Goal: Information Seeking & Learning: Find specific page/section

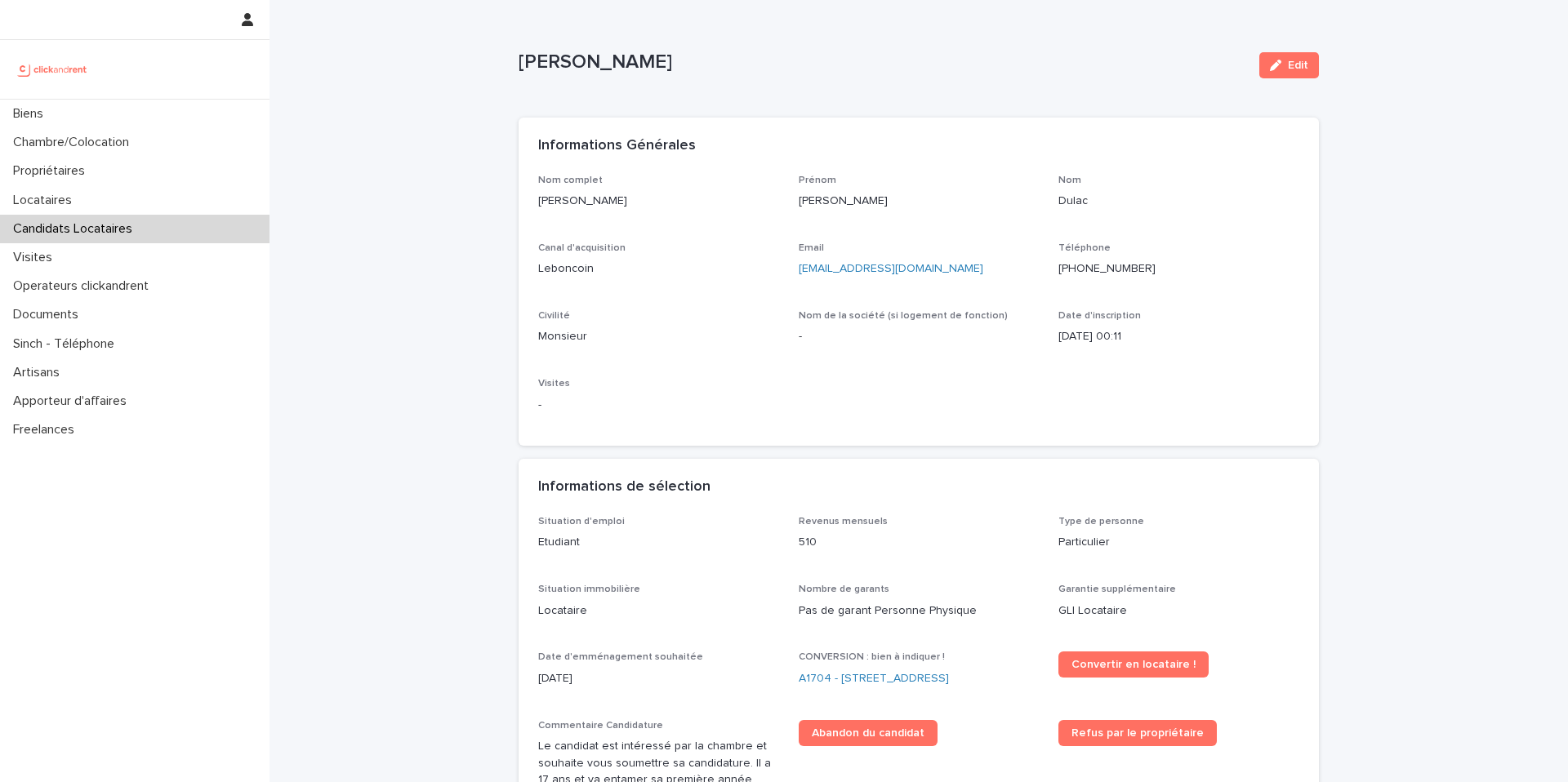
click at [1105, 267] on ringoverc2c-number-84e06f14122c "[PHONE_NUMBER]" at bounding box center [1106, 268] width 97 height 11
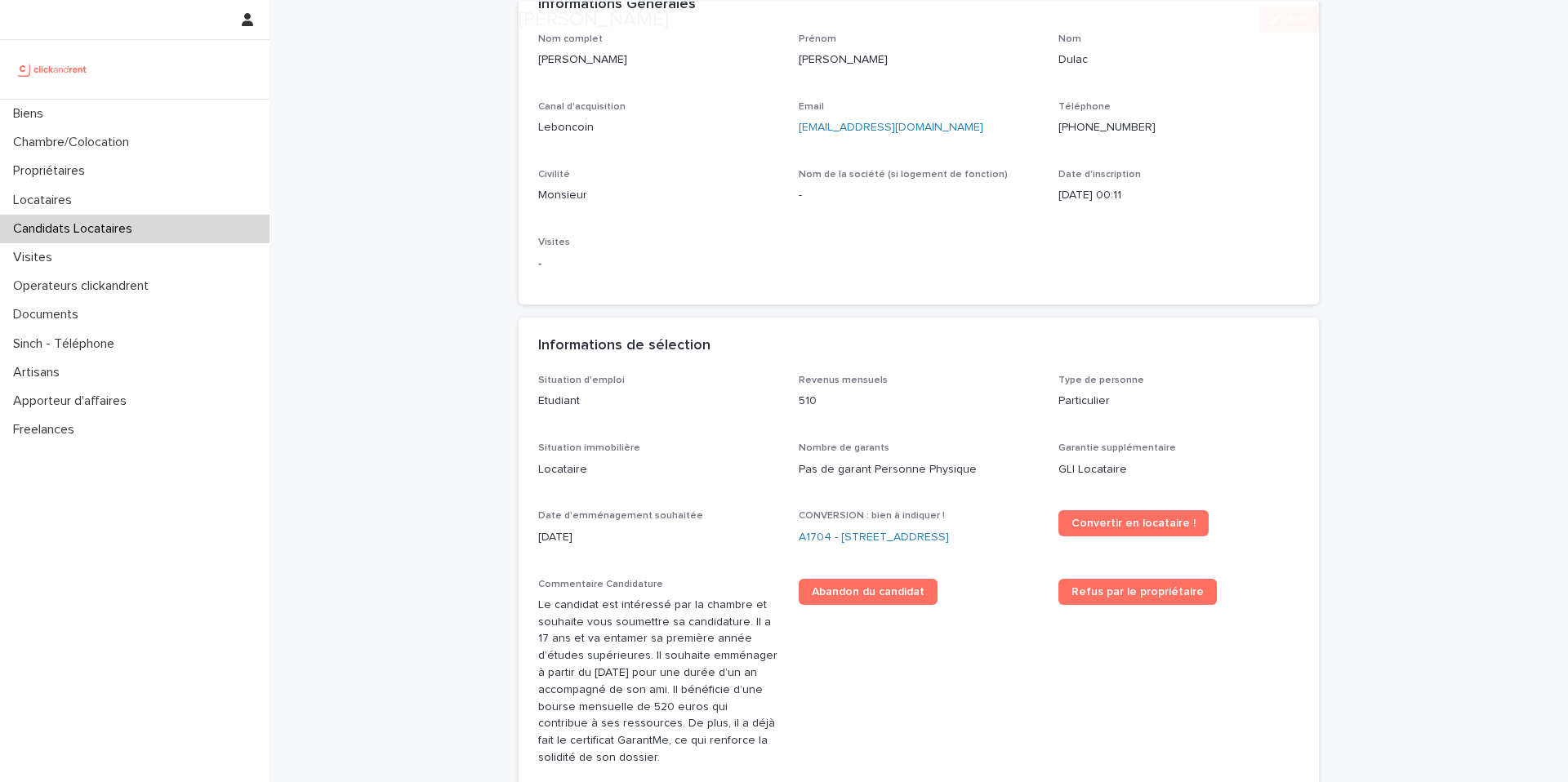
scroll to position [145, 0]
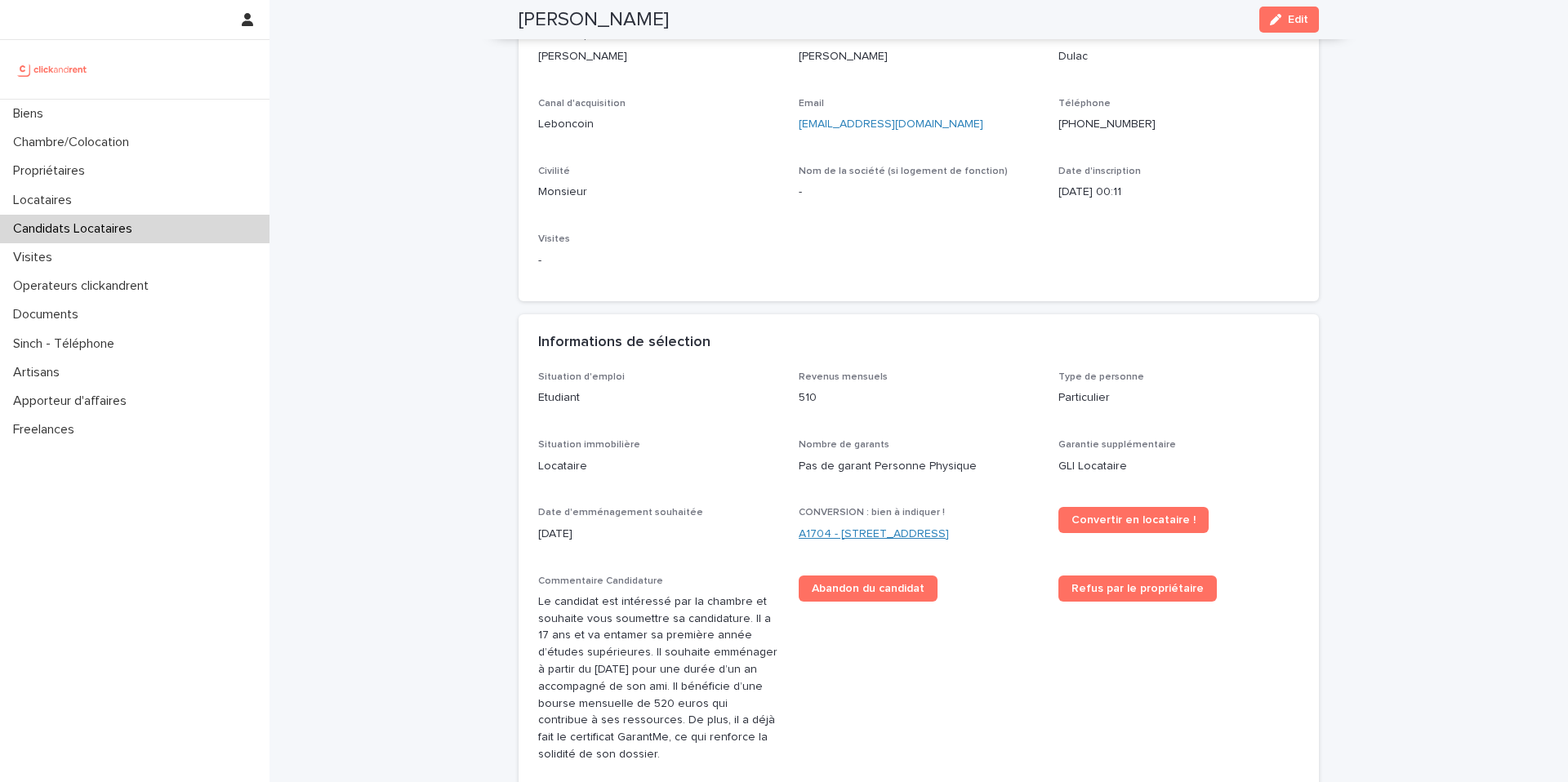
drag, startPoint x: 1026, startPoint y: 531, endPoint x: 838, endPoint y: 537, distance: 188.1
click at [838, 537] on div "A1704 - [STREET_ADDRESS]" at bounding box center [919, 535] width 241 height 17
copy link "4 rue de la Platrerie, Étampes 91150"
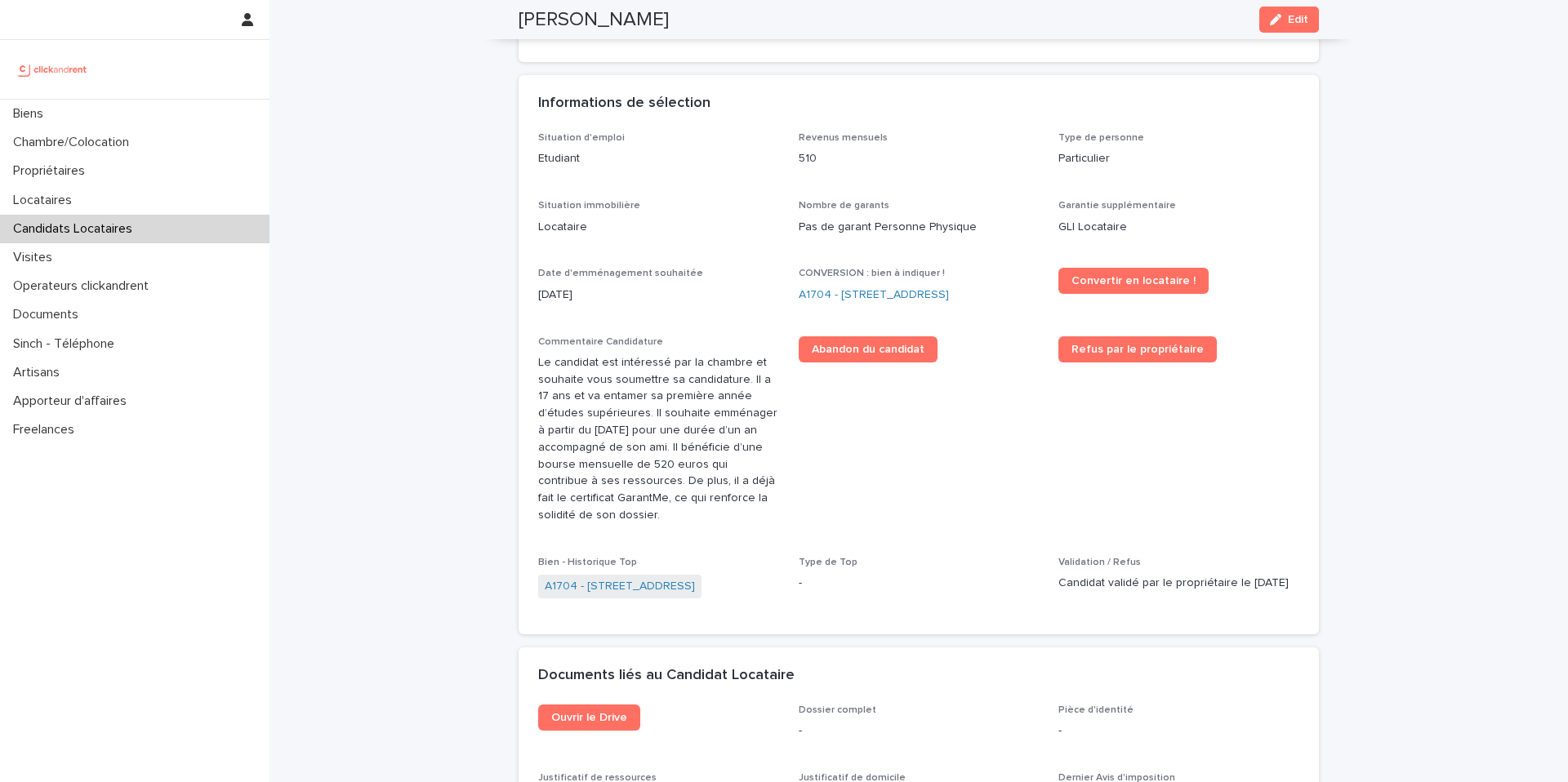
scroll to position [384, 0]
copy link "4 rue de la Platrerie, Étampes 91150"
click at [1112, 283] on span "Convertir en locataire !" at bounding box center [1133, 280] width 124 height 11
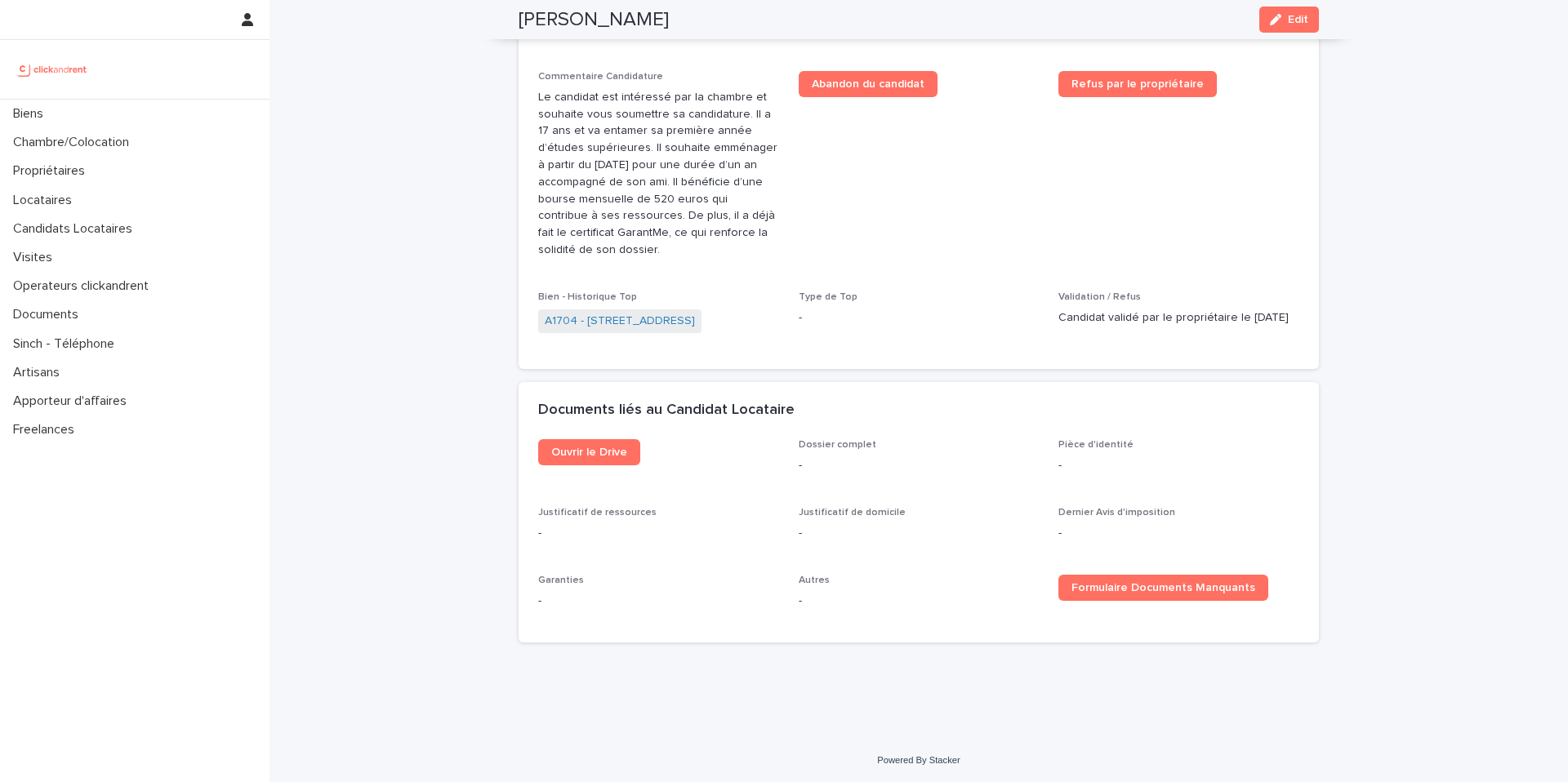
scroll to position [658, 0]
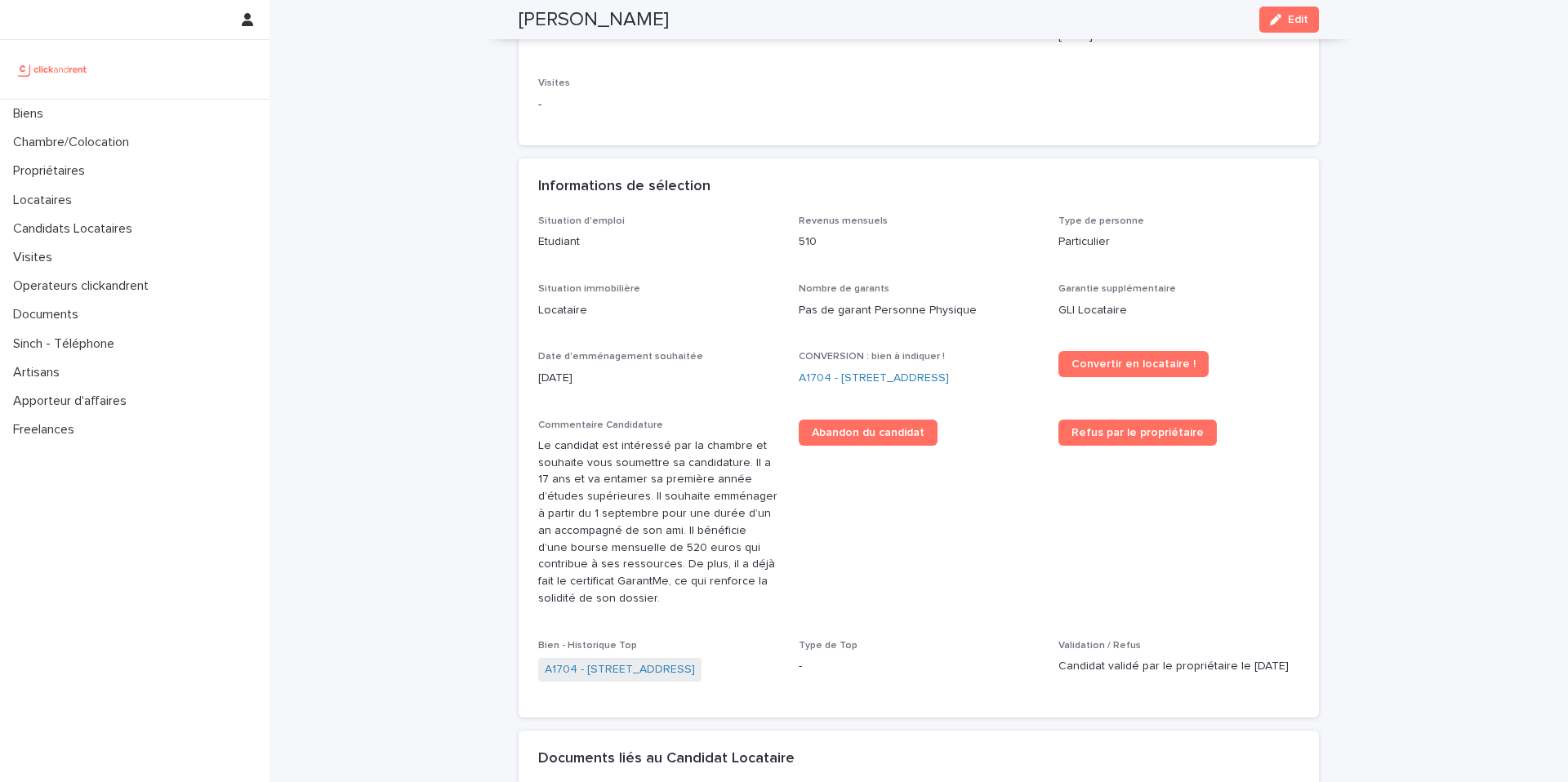
scroll to position [287, 0]
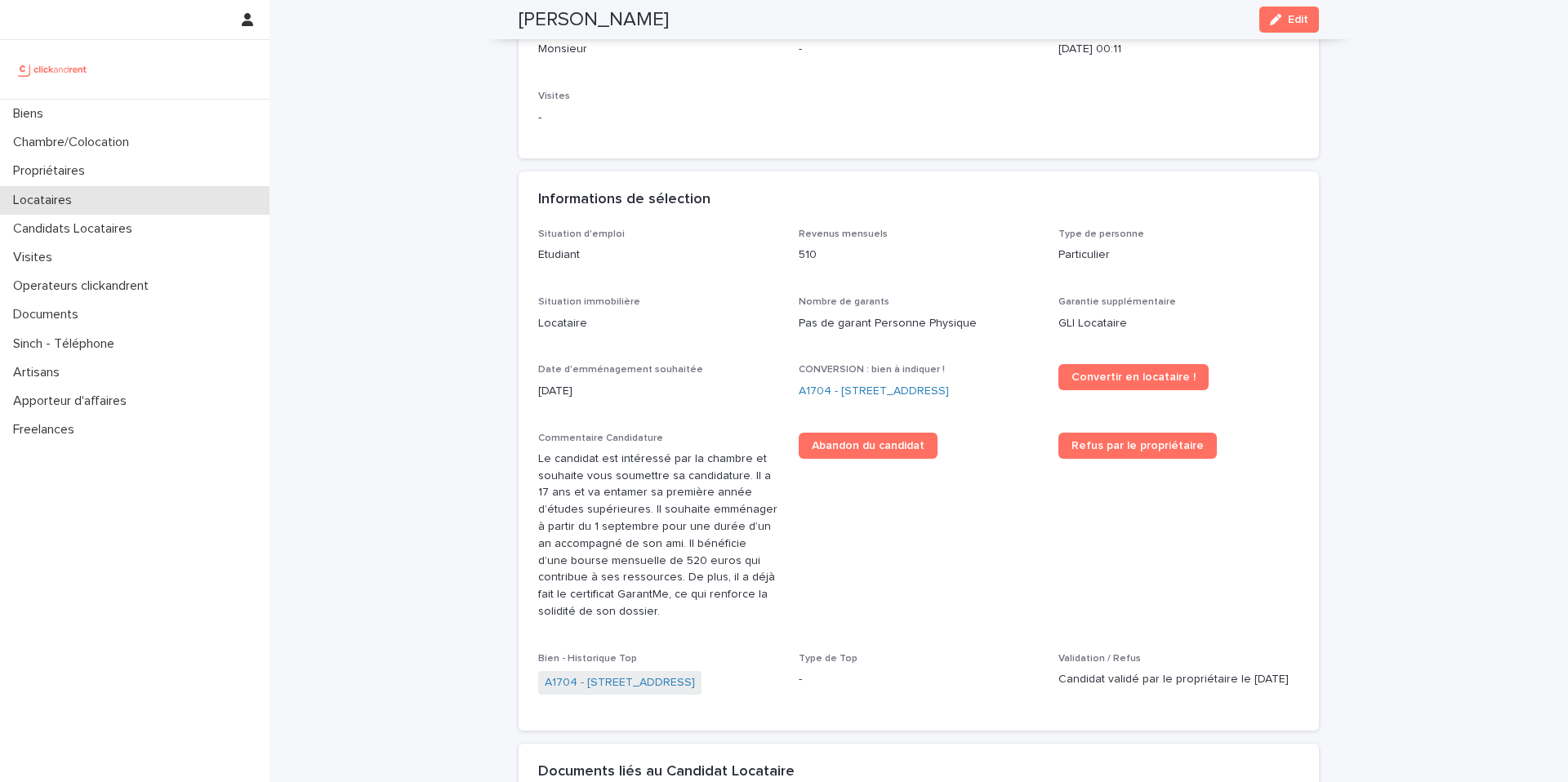
click at [108, 200] on div "Locataires" at bounding box center [135, 200] width 269 height 28
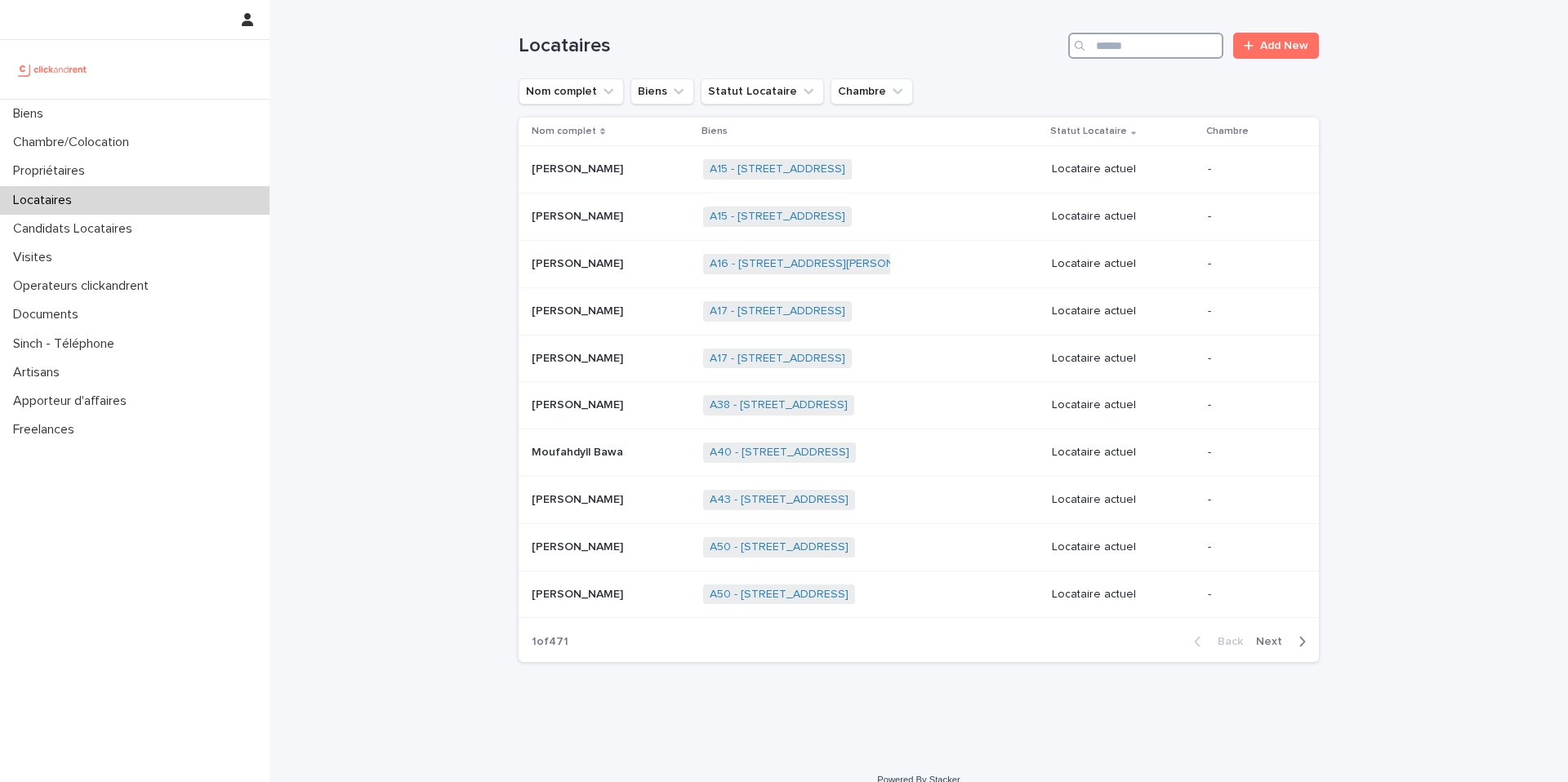
click at [1141, 54] on input "Search" at bounding box center [1145, 46] width 155 height 26
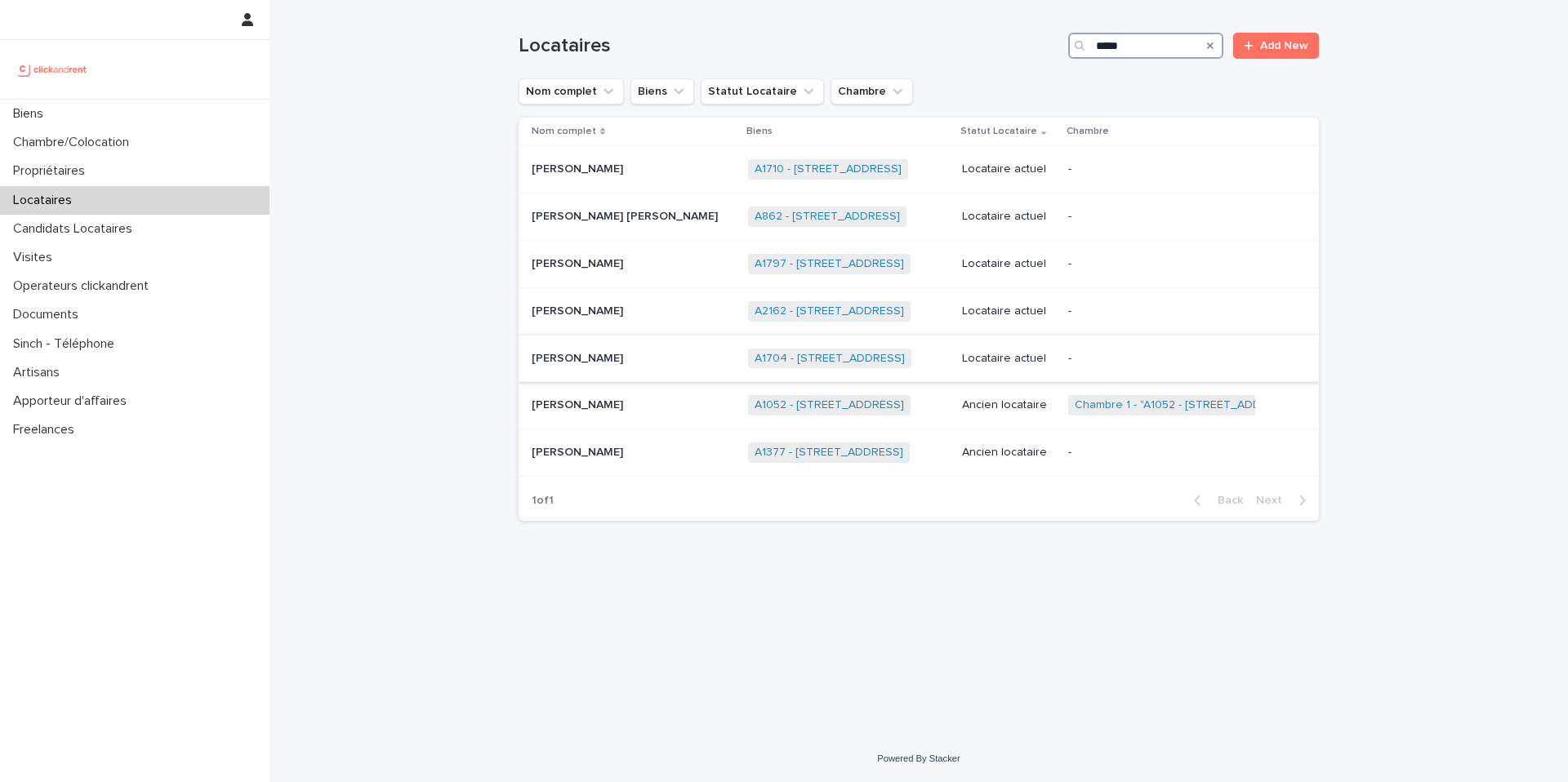
type input "*****"
click at [669, 361] on p at bounding box center [633, 359] width 203 height 14
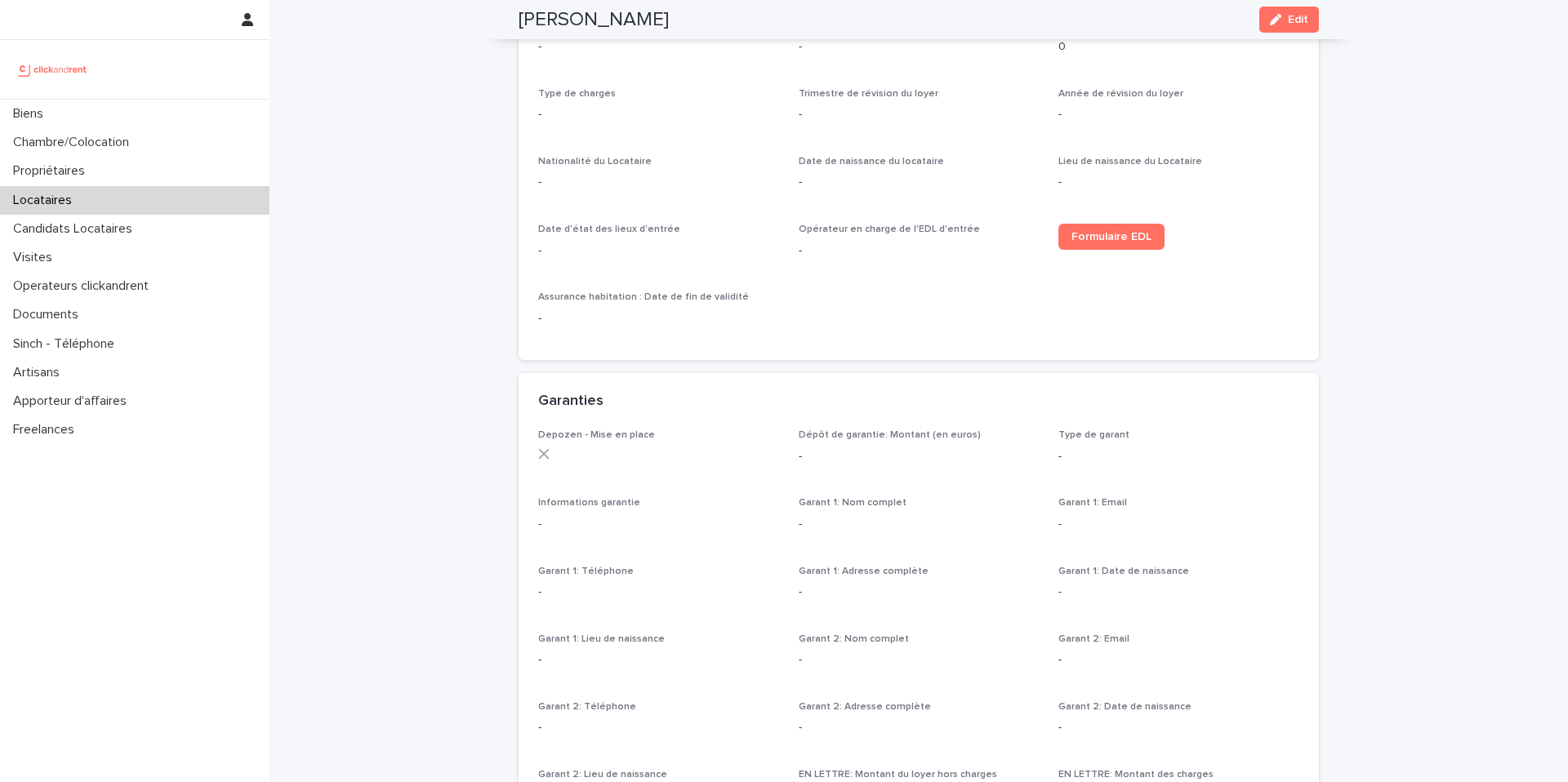
scroll to position [633, 0]
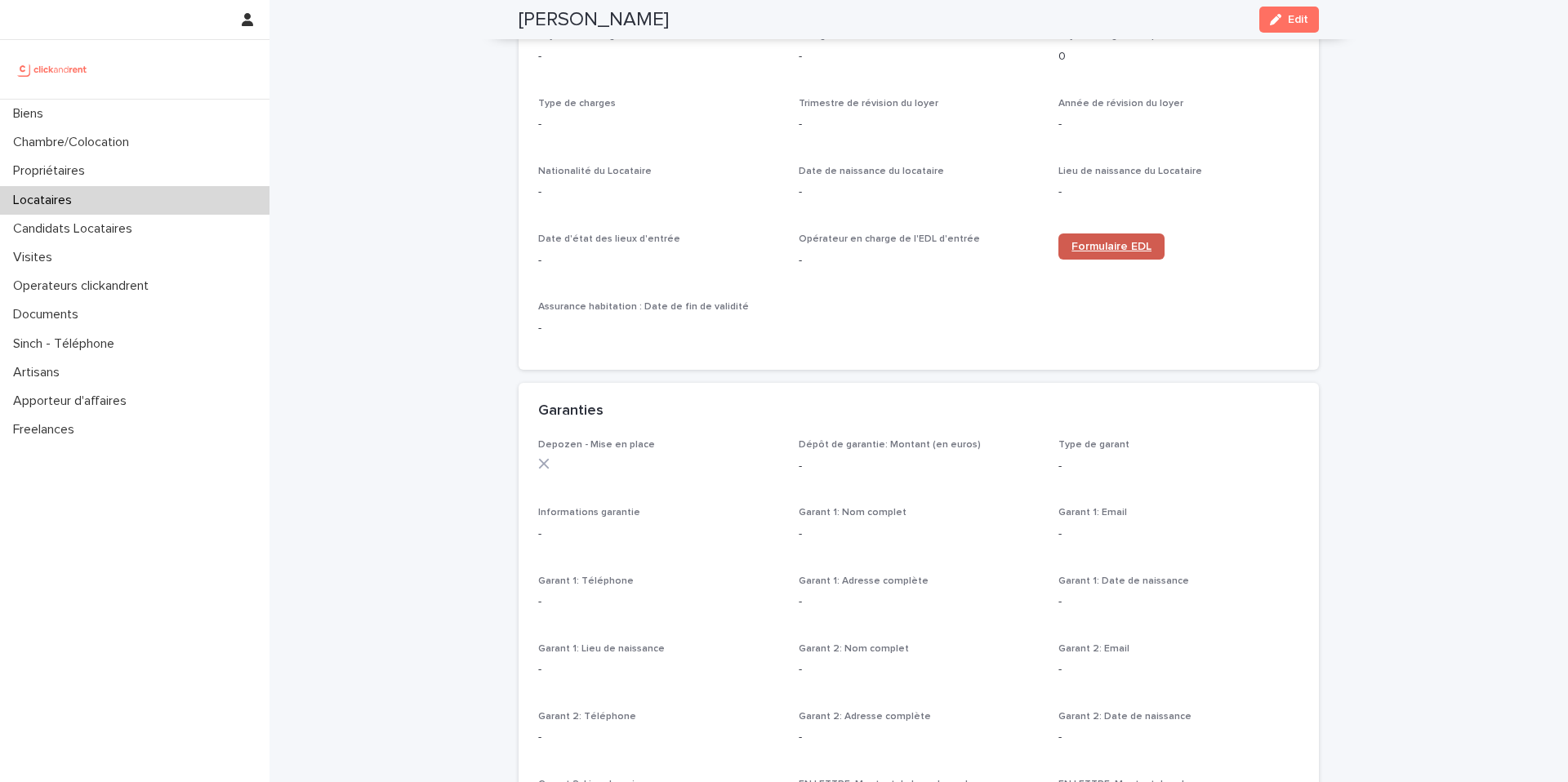
click at [1077, 244] on span "Formulaire EDL" at bounding box center [1111, 247] width 80 height 11
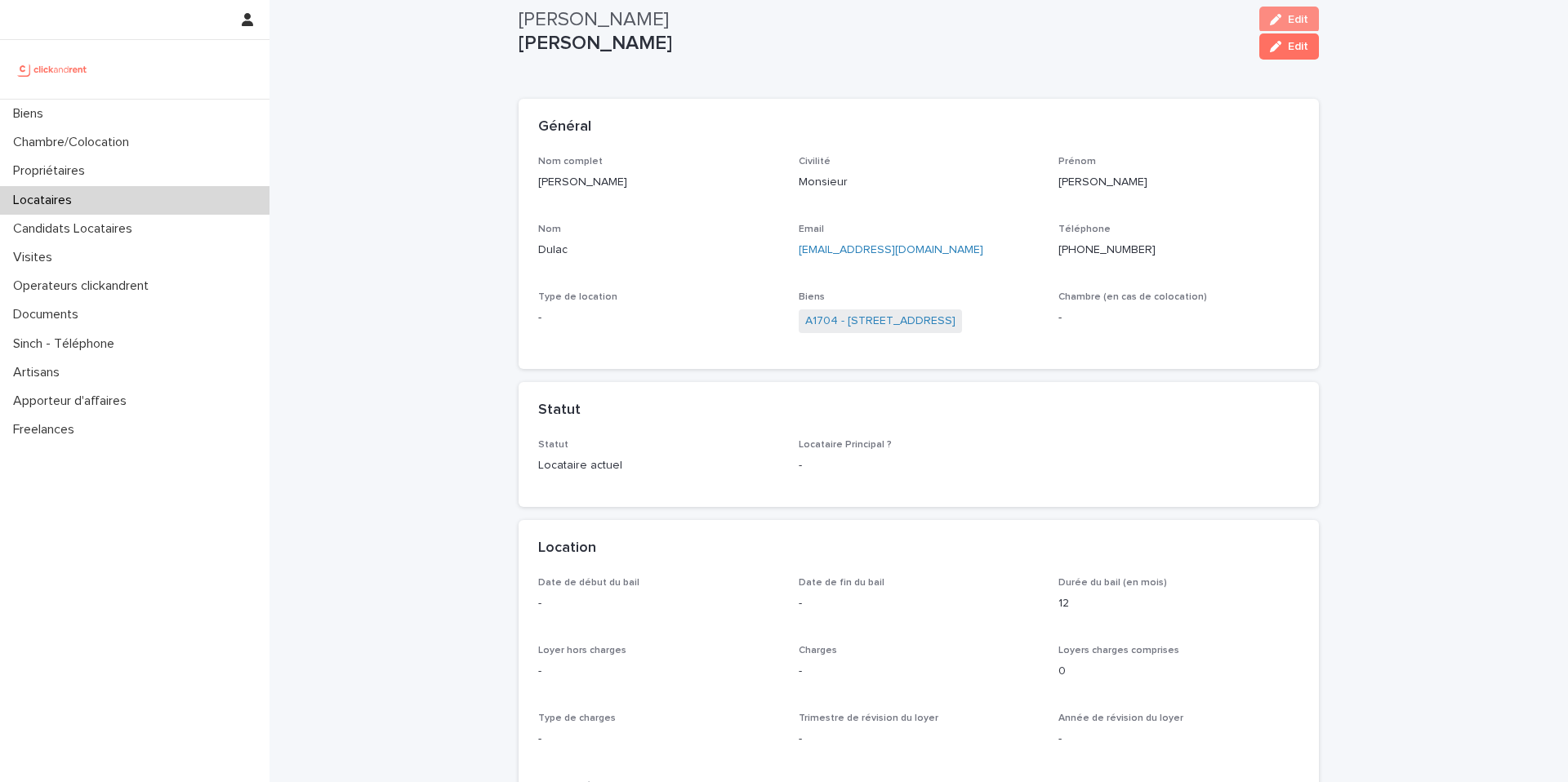
scroll to position [0, 0]
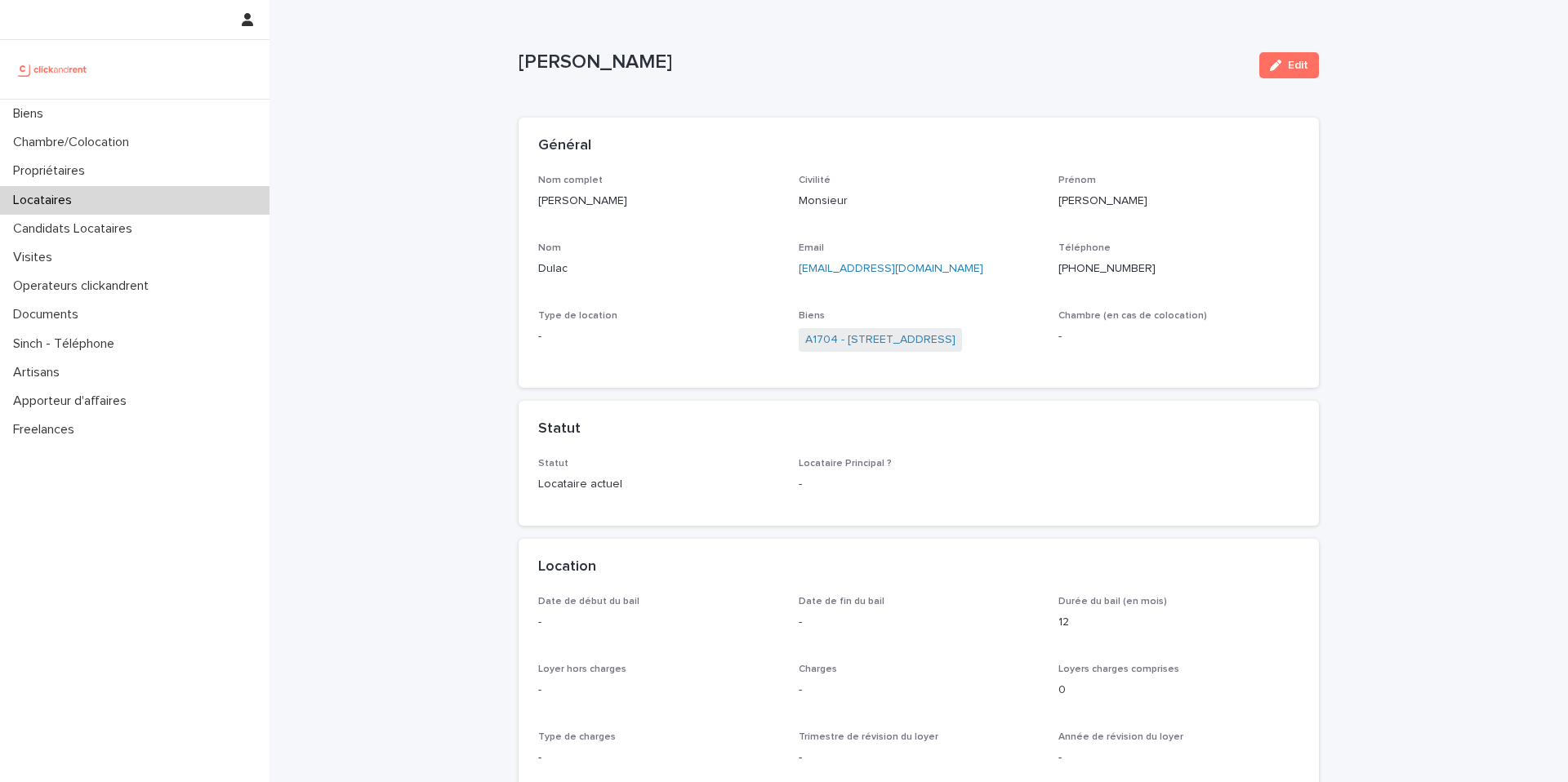
click at [118, 201] on div "Locataires" at bounding box center [135, 200] width 269 height 28
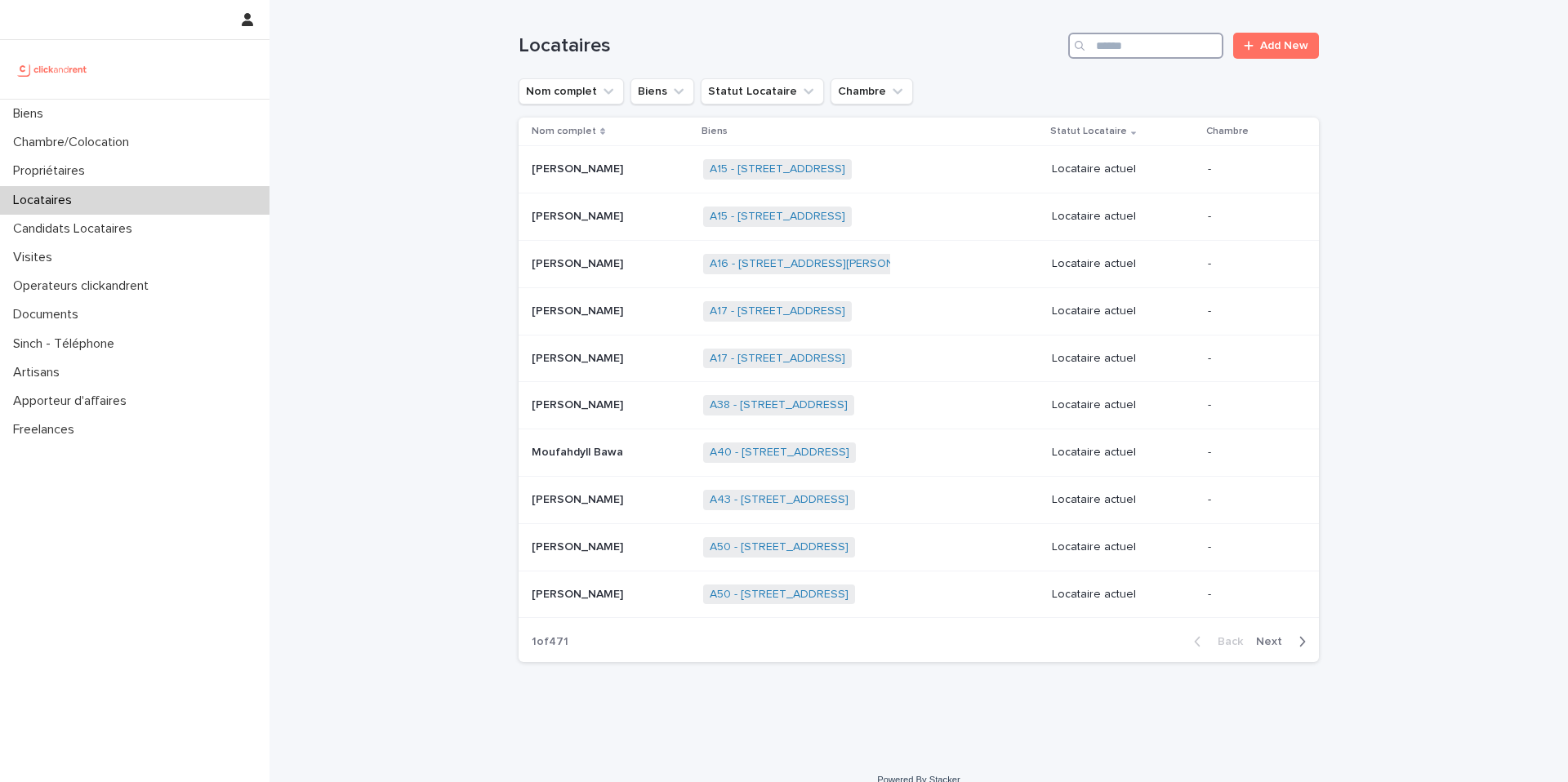
click at [1116, 53] on input "Search" at bounding box center [1145, 46] width 155 height 26
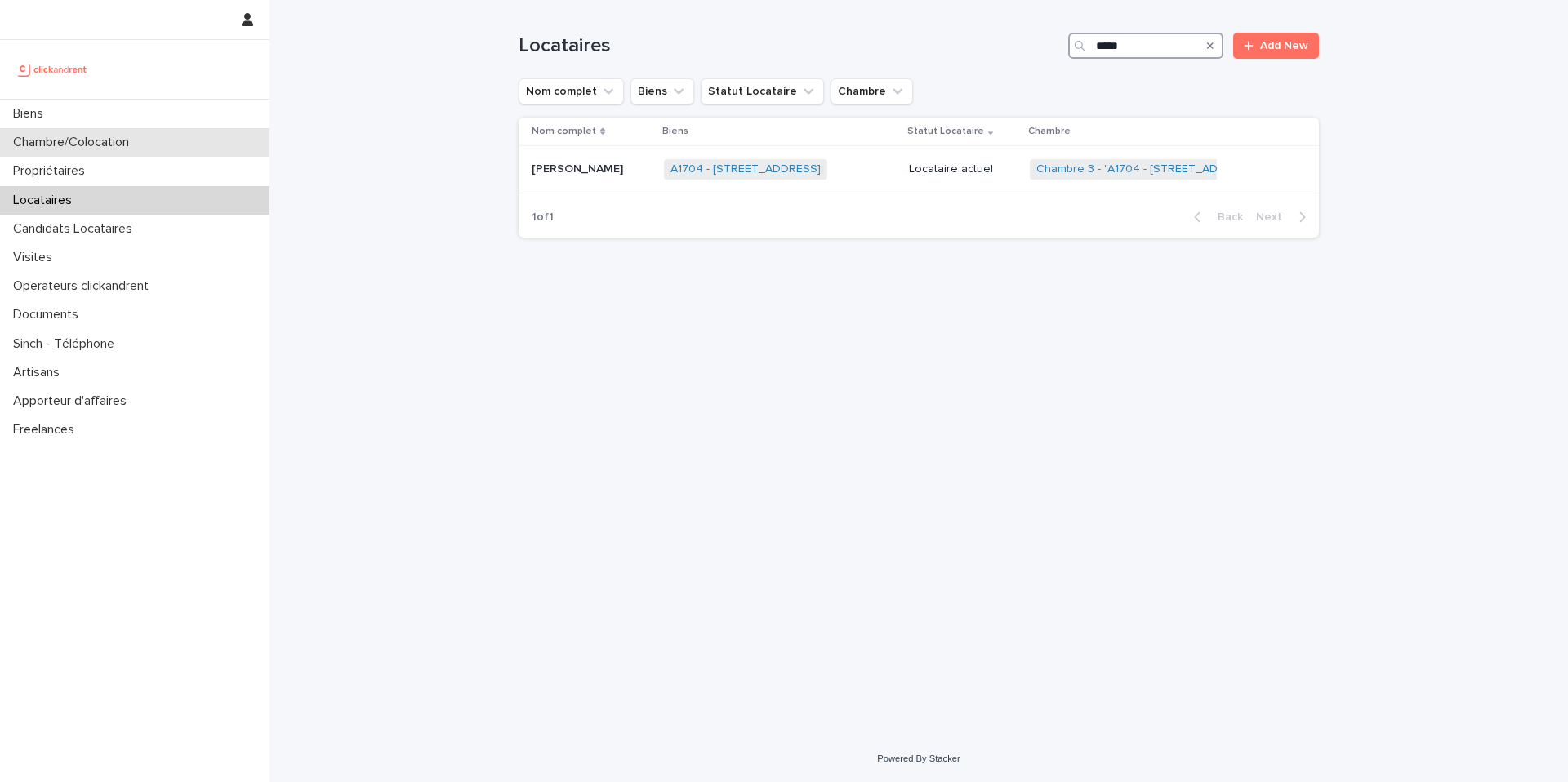
type input "*****"
click at [151, 148] on div "Chambre/Colocation" at bounding box center [135, 142] width 269 height 28
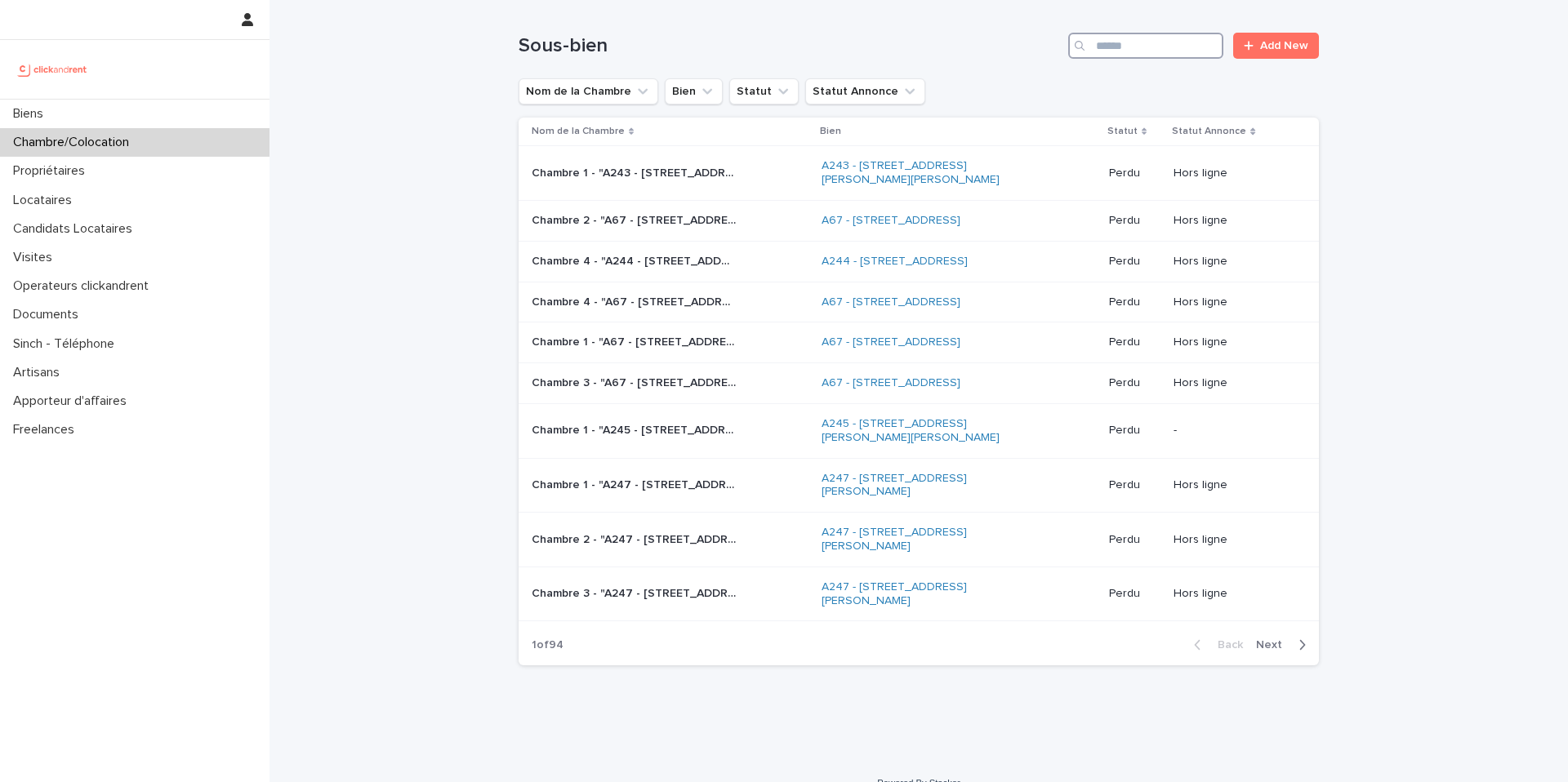
click at [1138, 46] on input "Search" at bounding box center [1145, 46] width 155 height 26
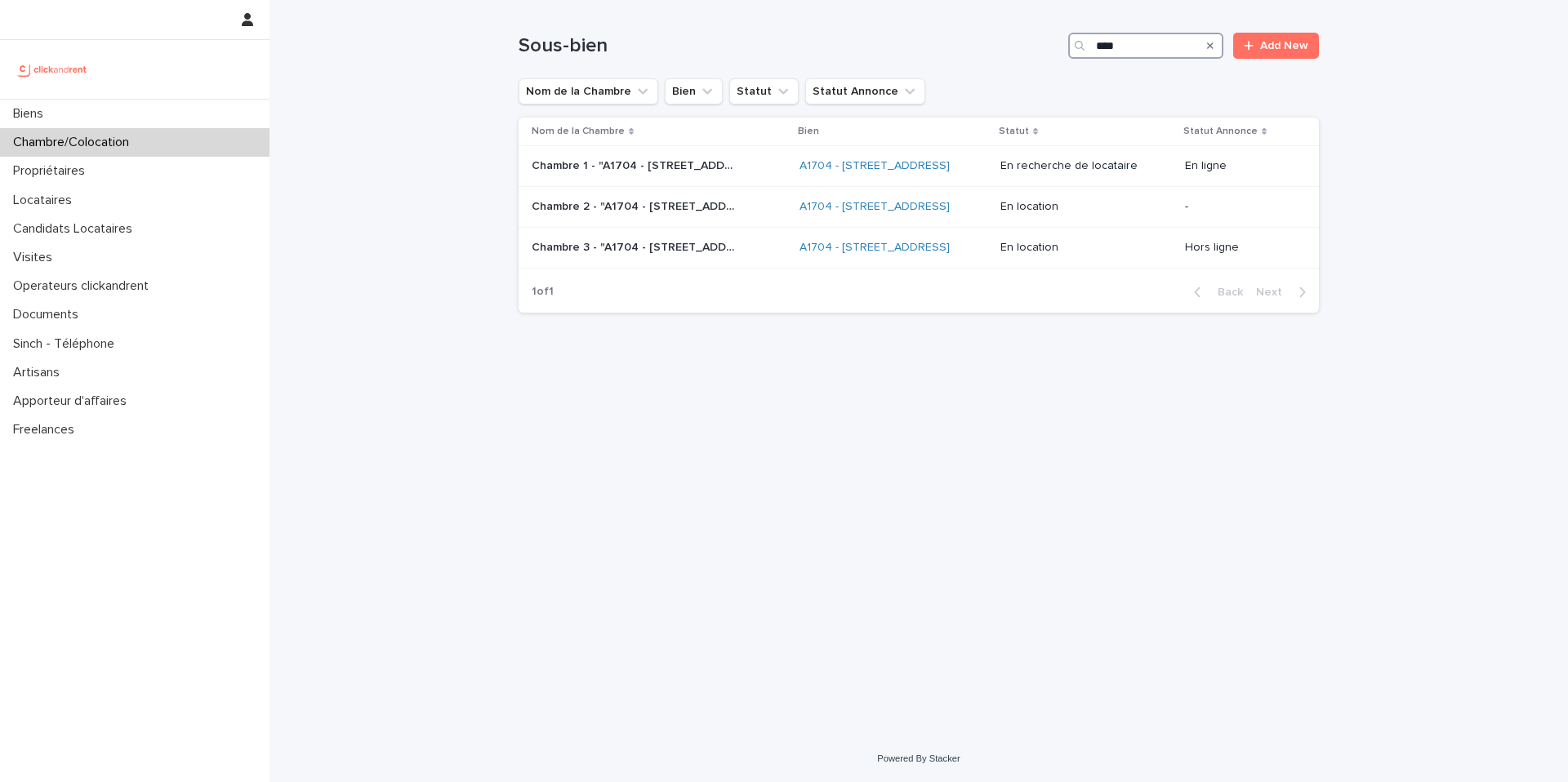
type input "****"
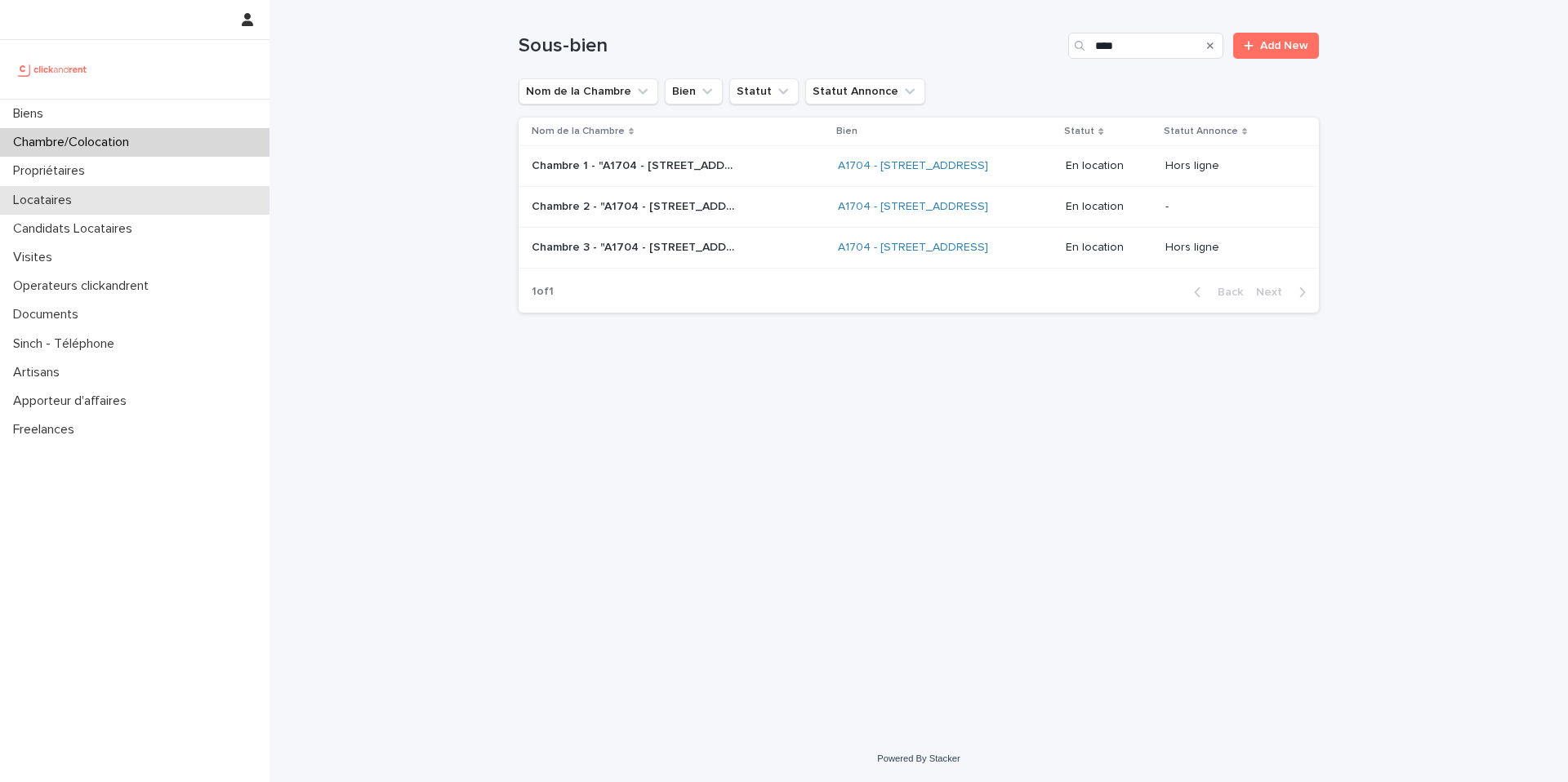
click at [175, 206] on div "Locataires" at bounding box center [135, 200] width 269 height 28
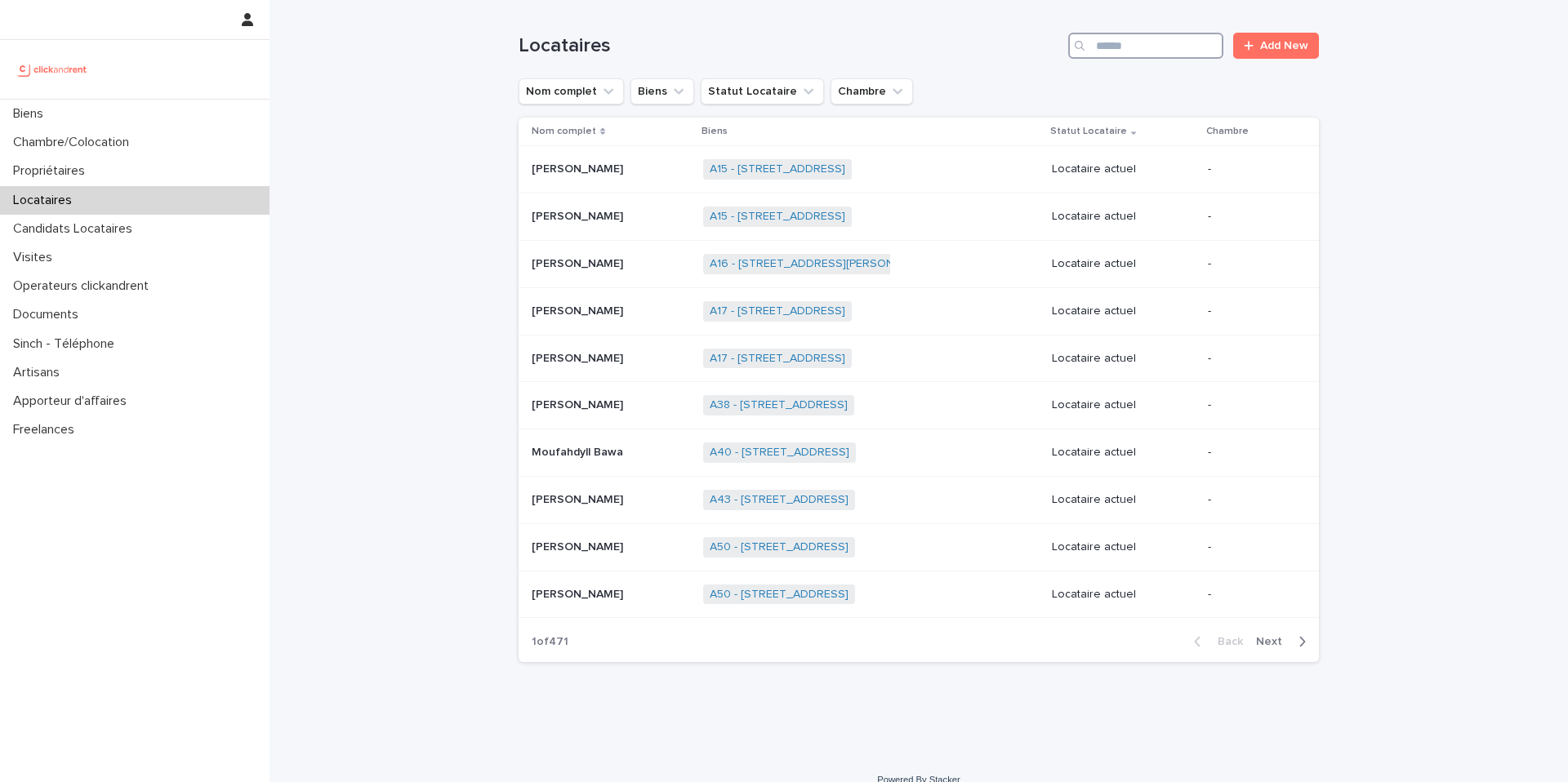
click at [1126, 46] on input "Search" at bounding box center [1145, 46] width 155 height 26
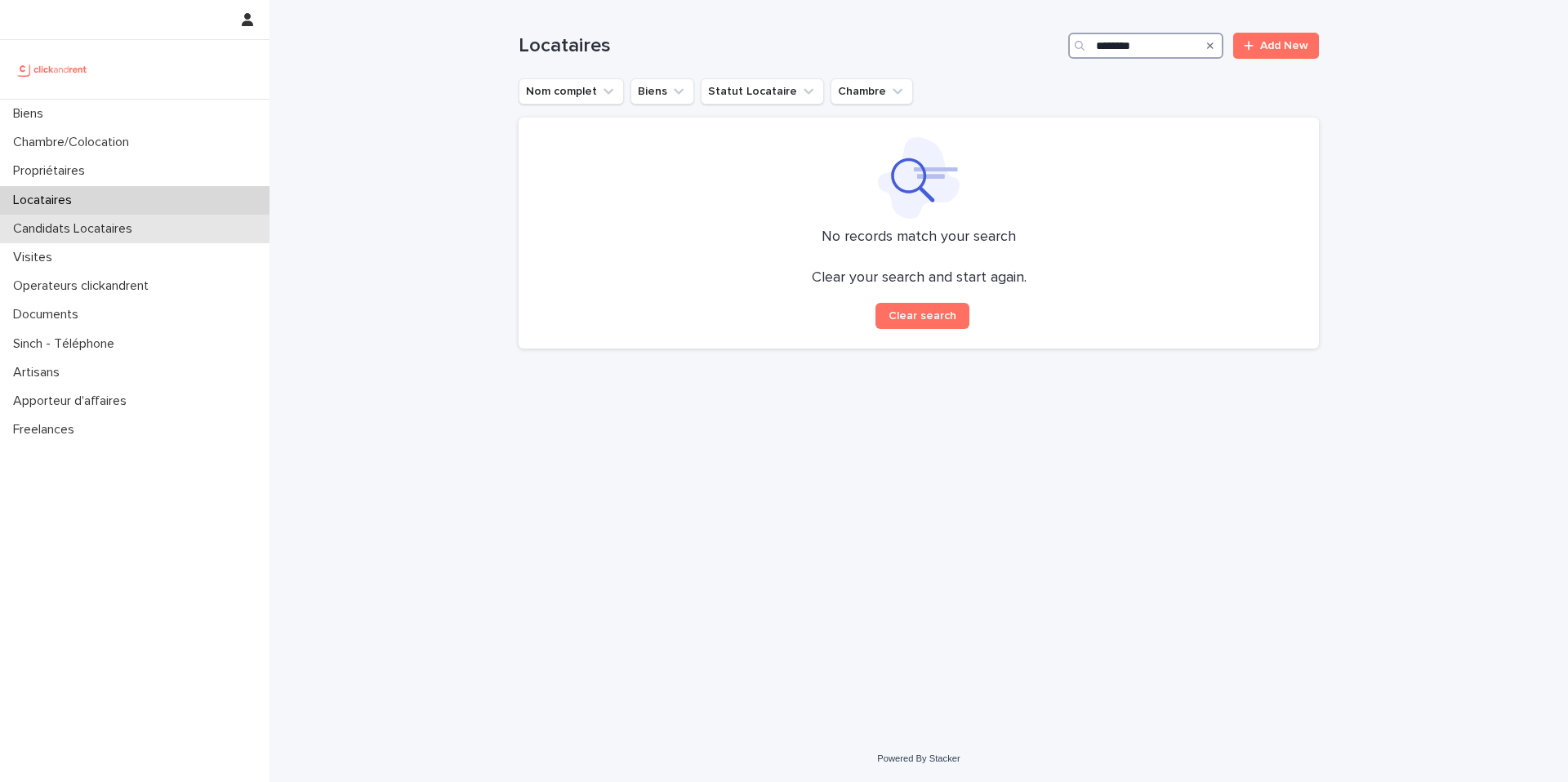
type input "********"
click at [220, 239] on div "Candidats Locataires" at bounding box center [135, 229] width 269 height 28
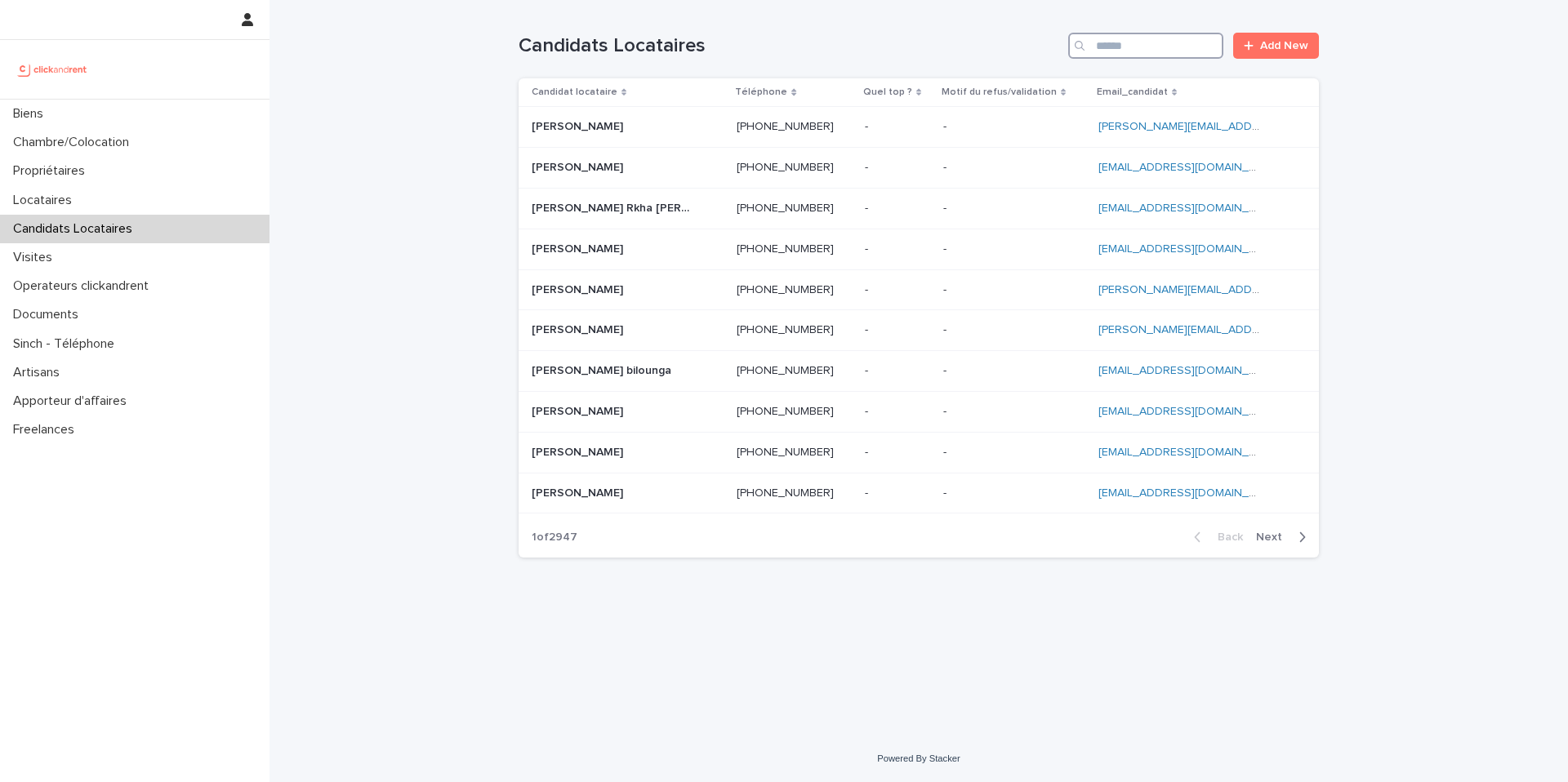
click at [1167, 54] on input "Search" at bounding box center [1145, 46] width 155 height 26
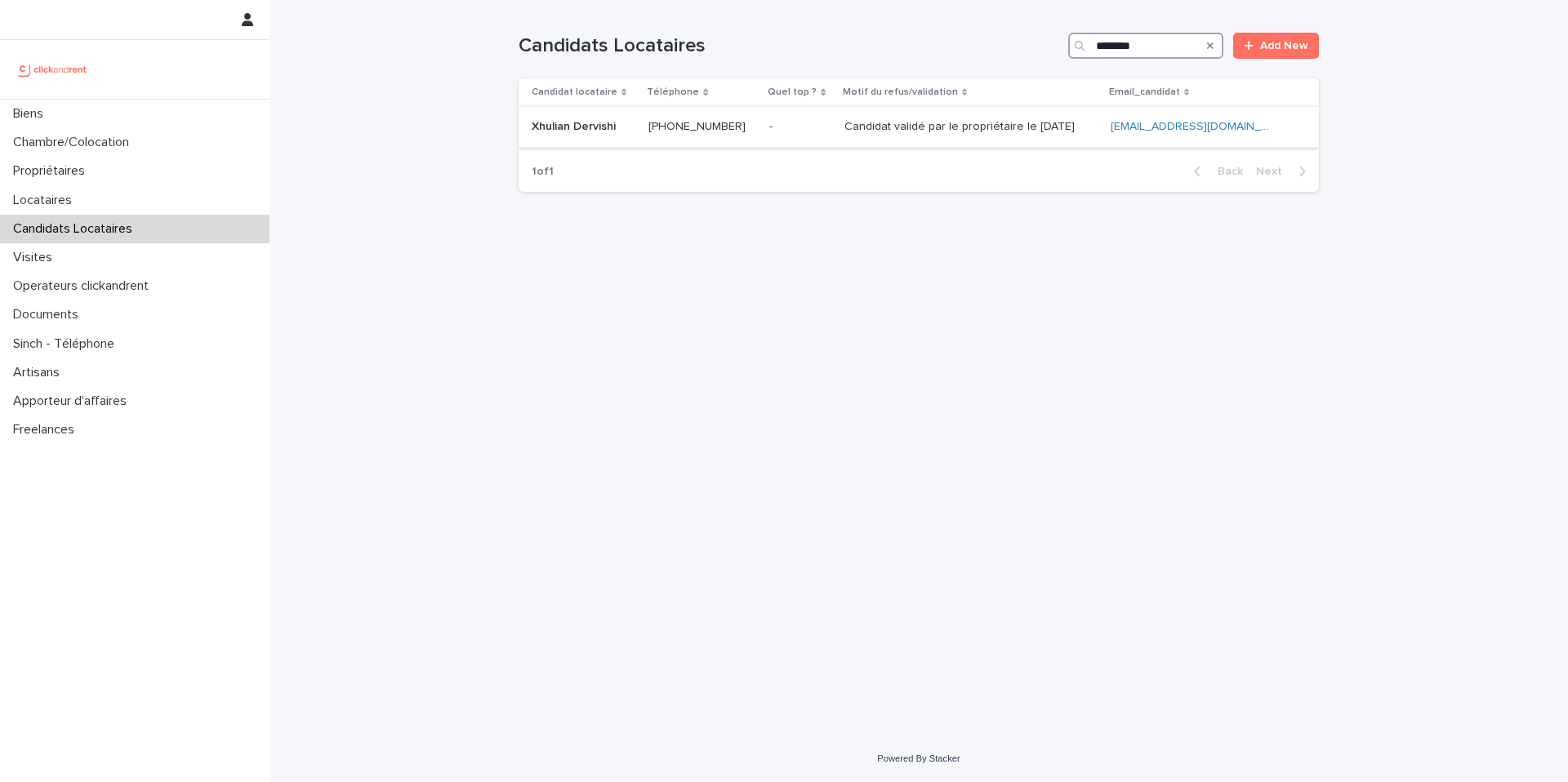
type input "********"
click at [716, 129] on ringoverc2c-number-84e06f14122c "+33767031019" at bounding box center [696, 126] width 97 height 11
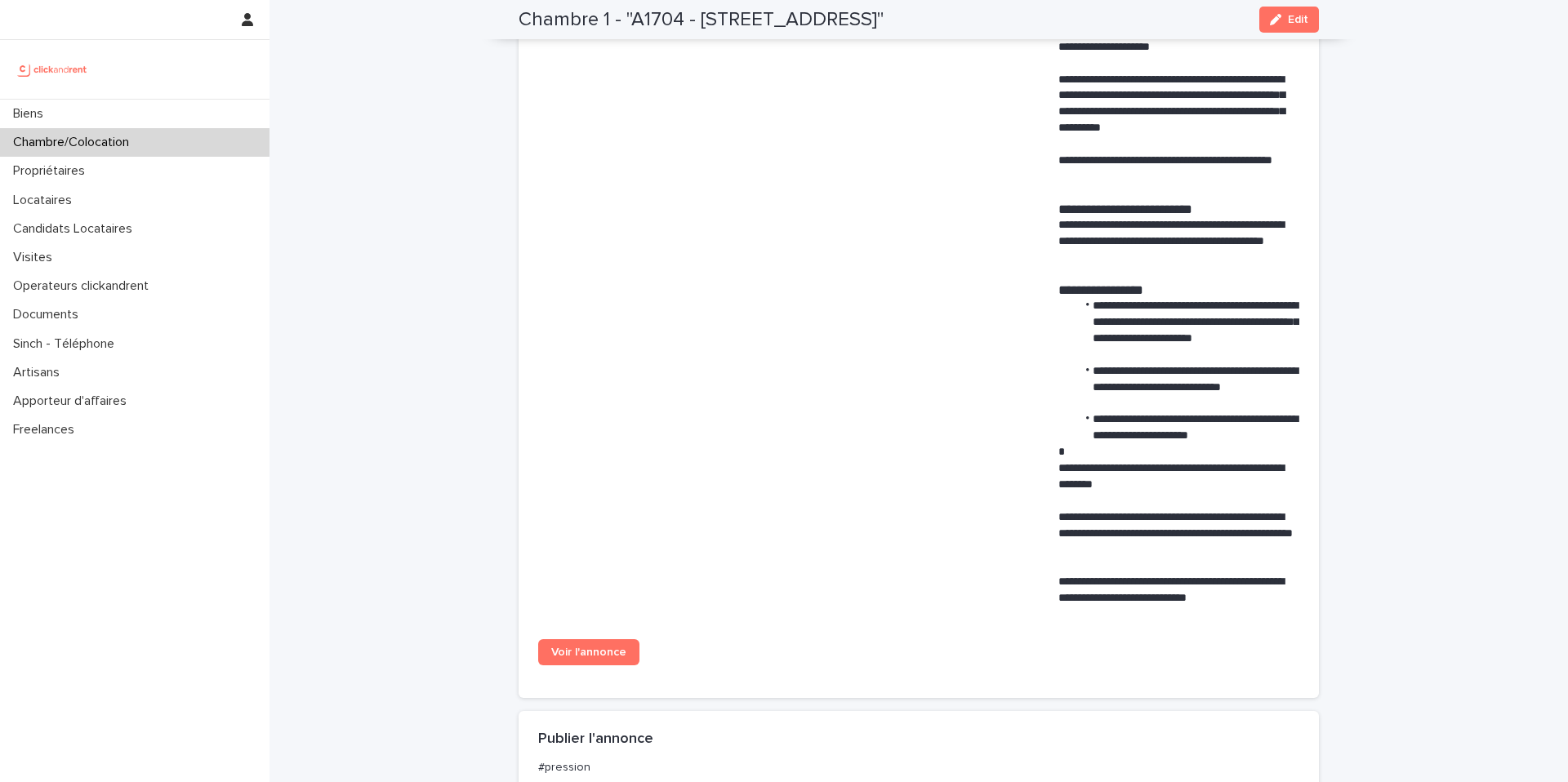
scroll to position [711, 0]
click at [246, 151] on div "Chambre/Colocation" at bounding box center [135, 142] width 269 height 28
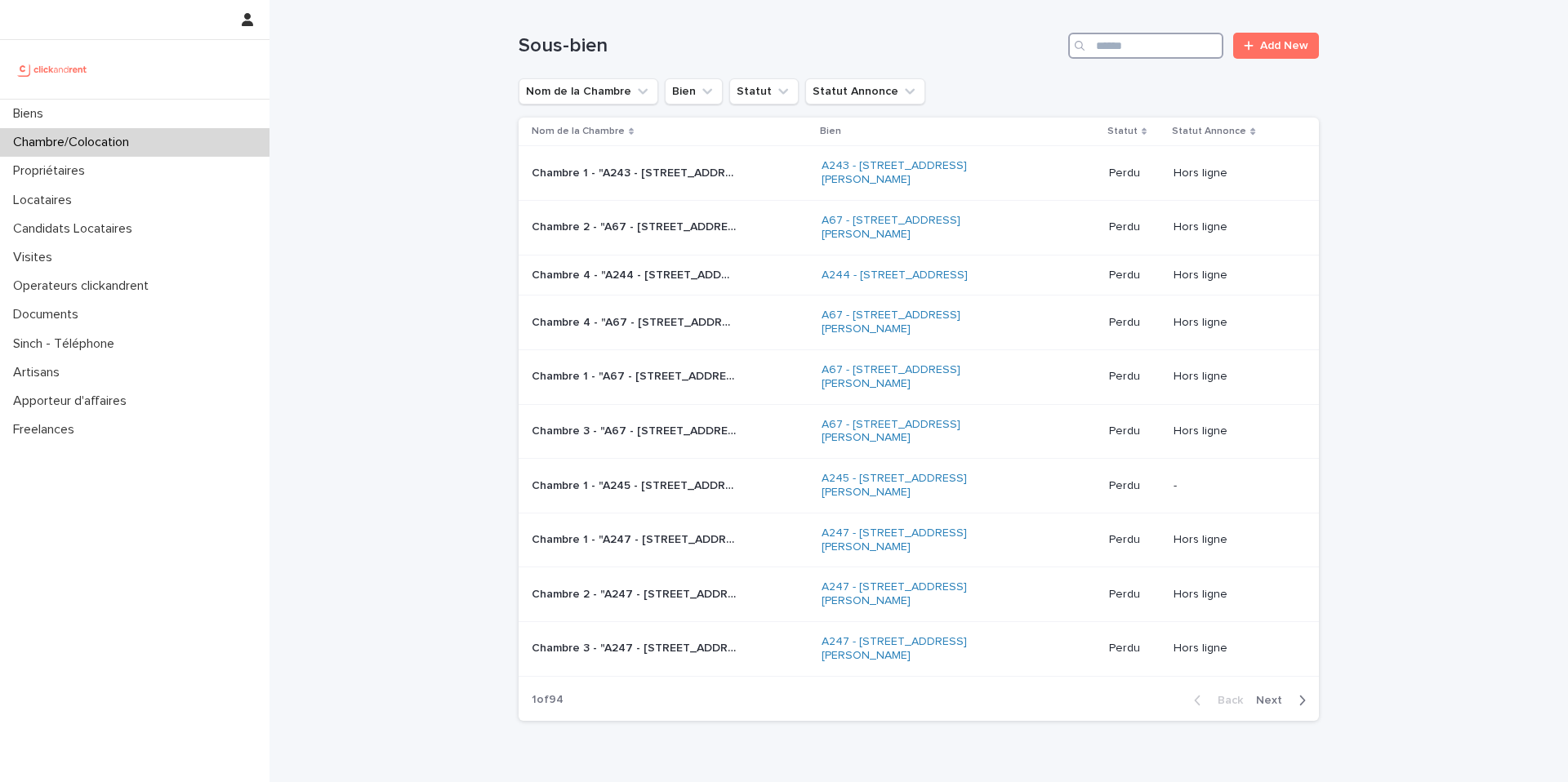
click at [1167, 51] on input "Search" at bounding box center [1145, 46] width 155 height 26
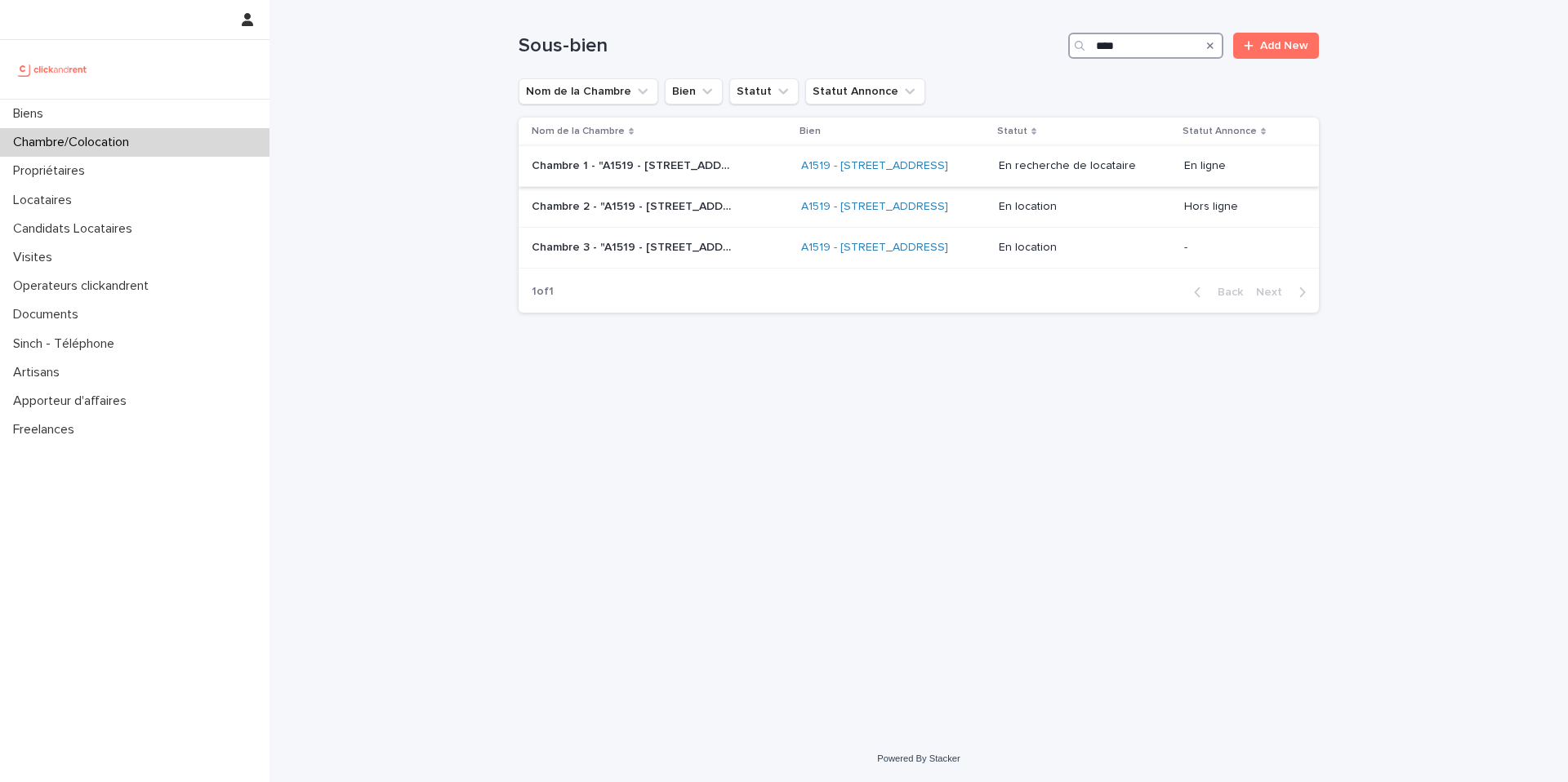
type input "****"
click at [710, 186] on td "Chambre 1 - "A1519 - 17 avenue de Caen, Rouen 76100" Chambre 1 - "A1519 - 17 av…" at bounding box center [656, 166] width 276 height 40
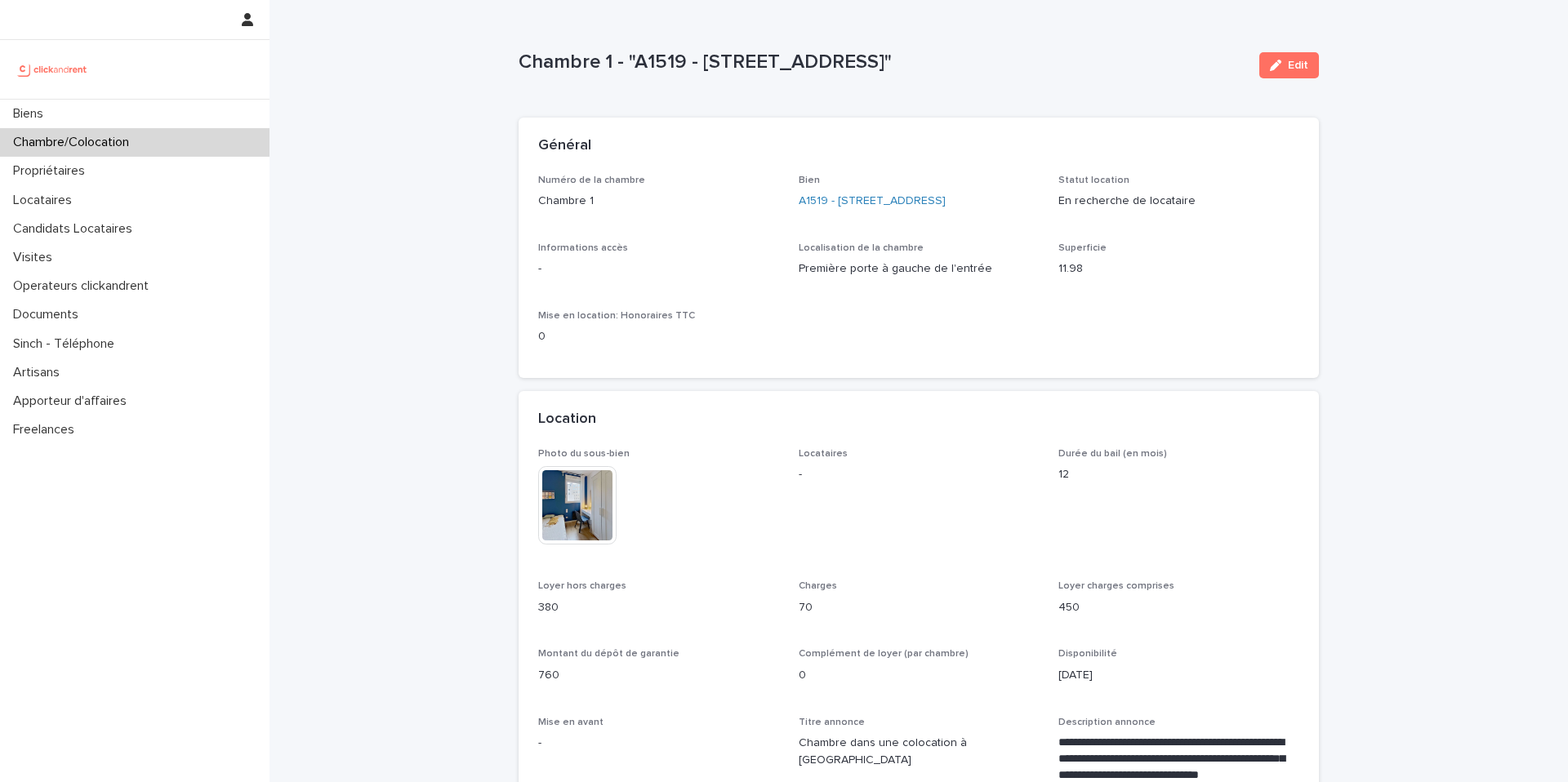
click at [225, 141] on div "Chambre/Colocation" at bounding box center [135, 142] width 269 height 28
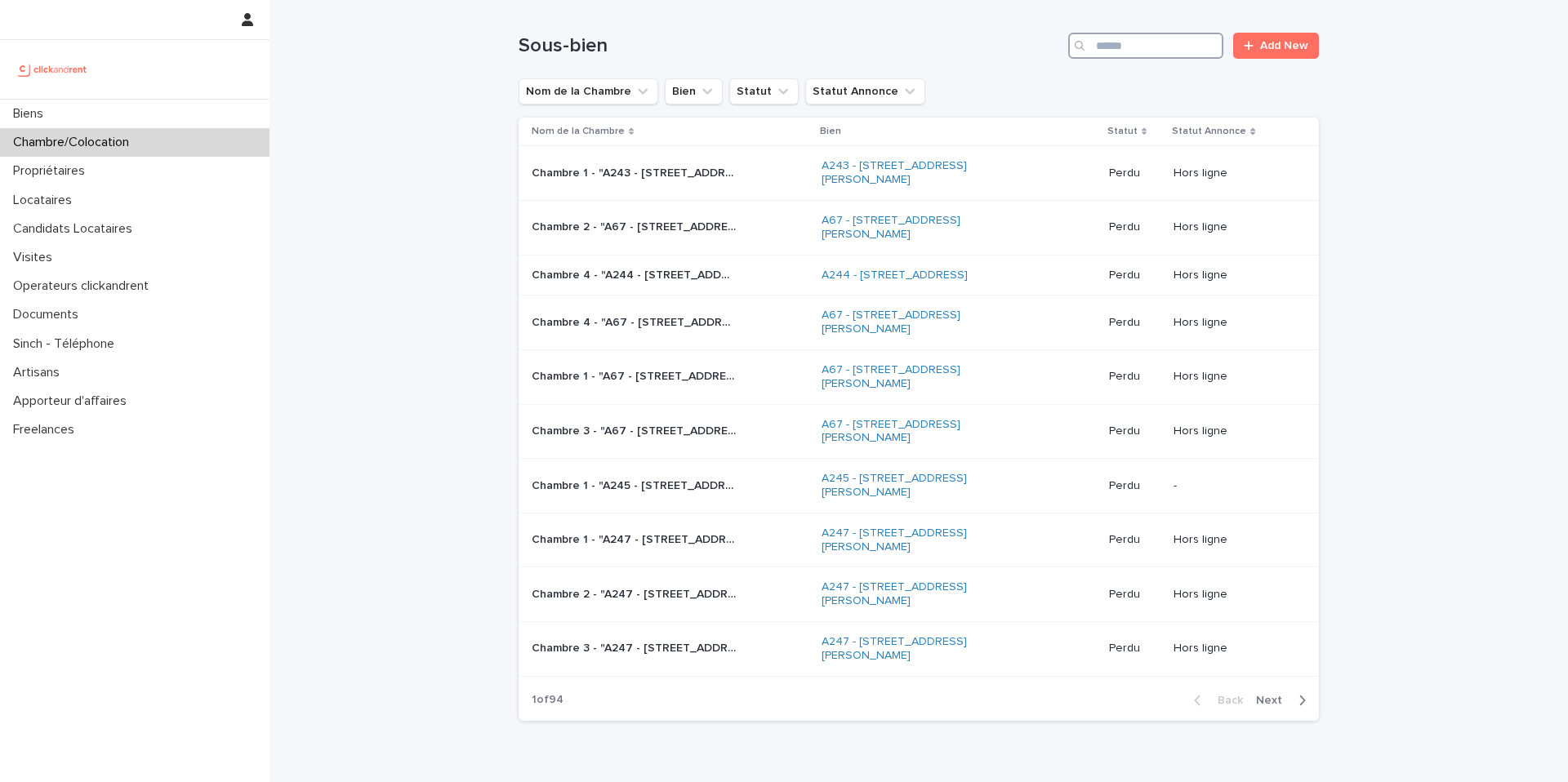
click at [1182, 49] on input "Search" at bounding box center [1145, 46] width 155 height 26
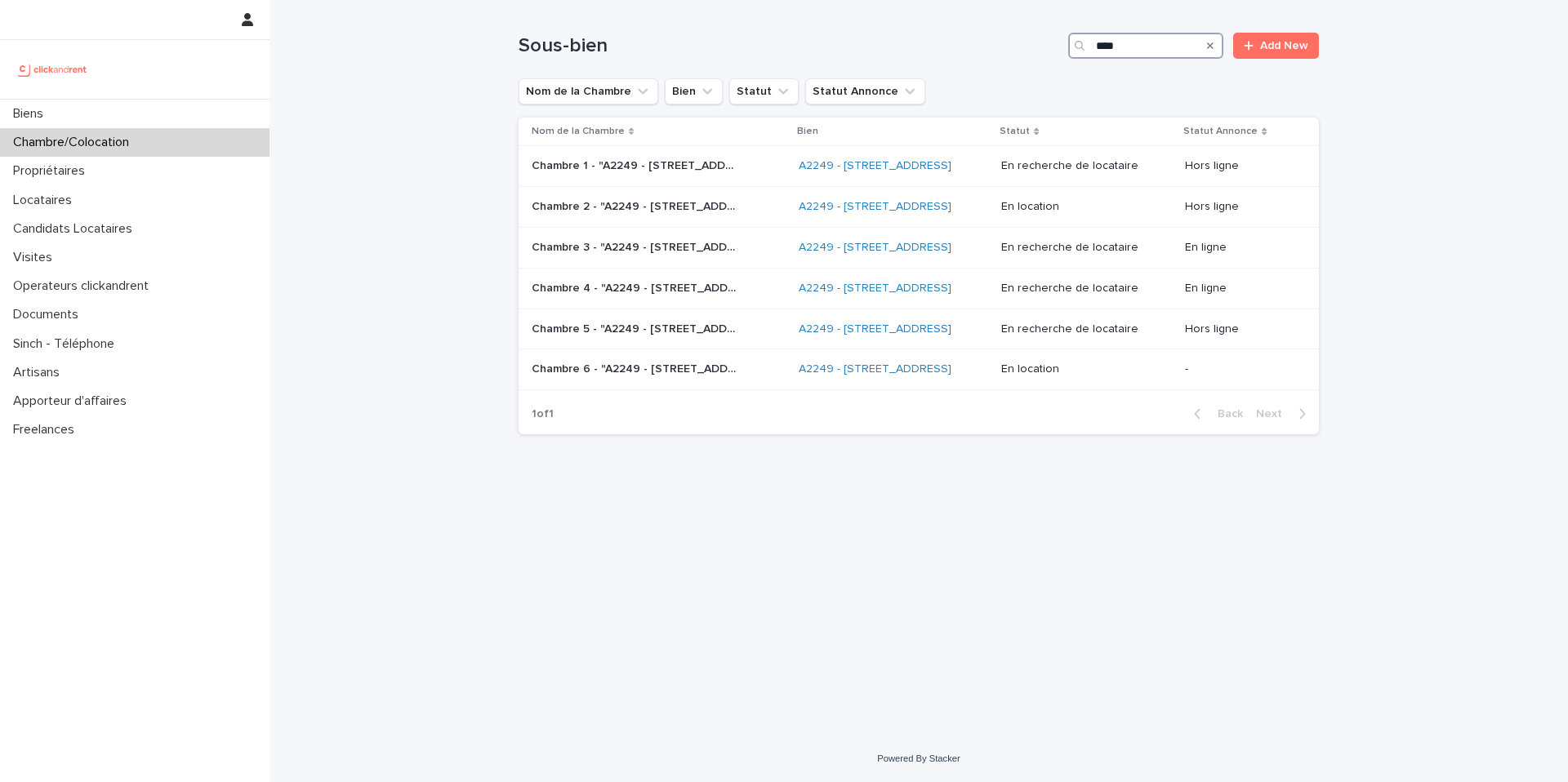
type input "****"
click at [739, 262] on div "Chambre 3 - "A2249 - 14 Rue de la Fontaine, Torcy 77200" Chambre 3 - "A2249 - 1…" at bounding box center [659, 247] width 254 height 27
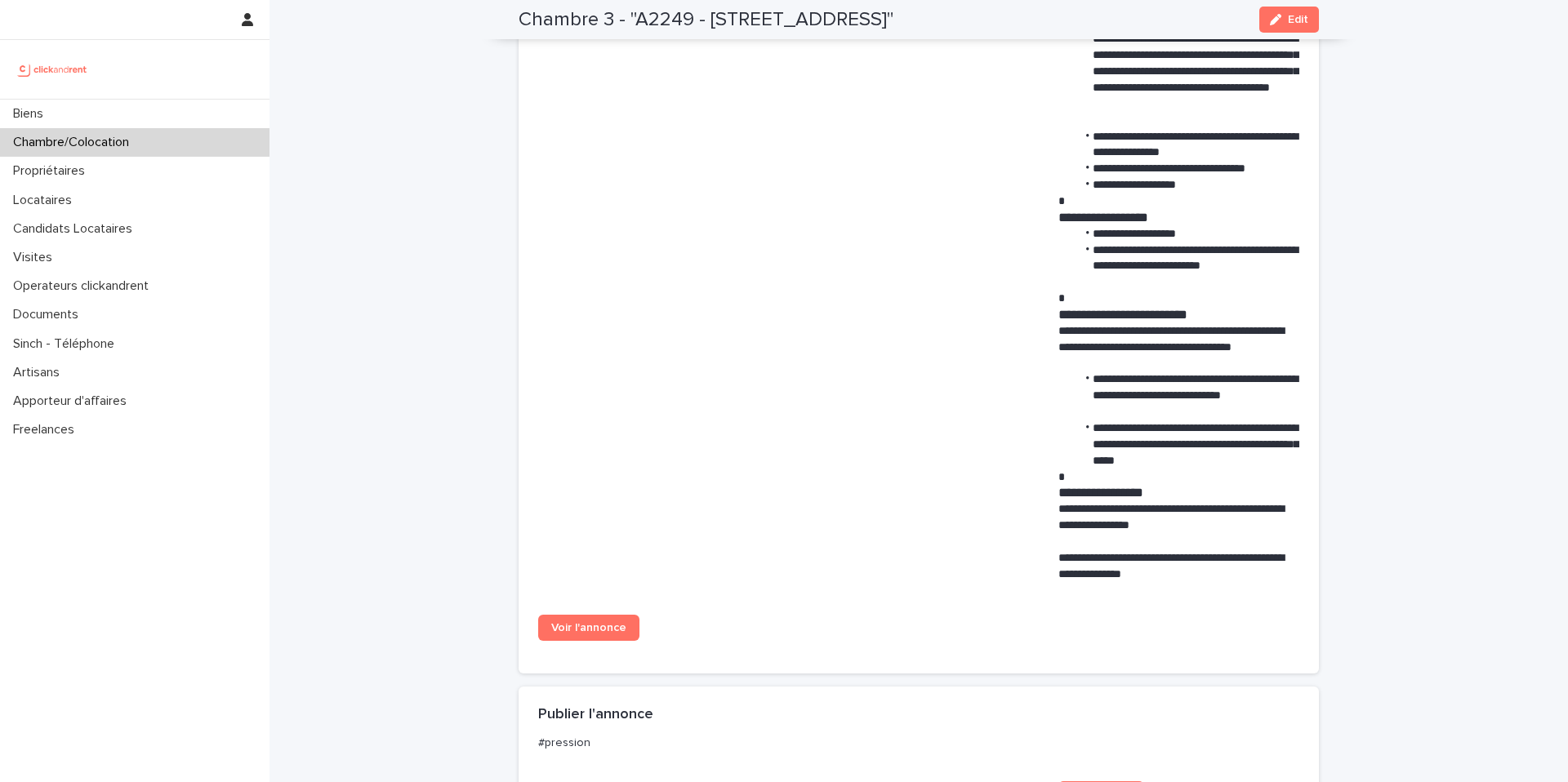
scroll to position [1120, 0]
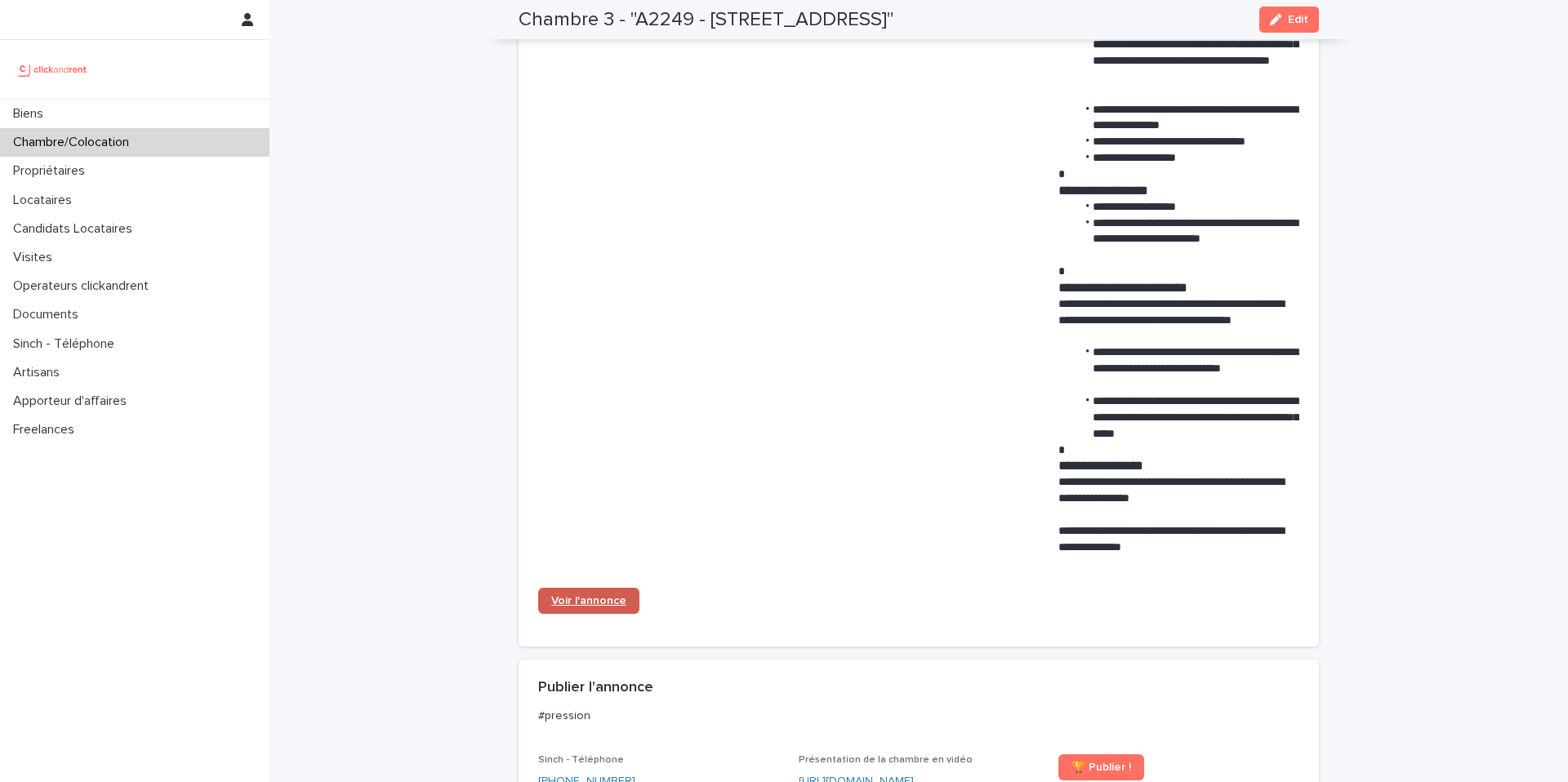
click at [602, 602] on span "Voir l'annonce" at bounding box center [589, 600] width 75 height 11
